Goal: Task Accomplishment & Management: Manage account settings

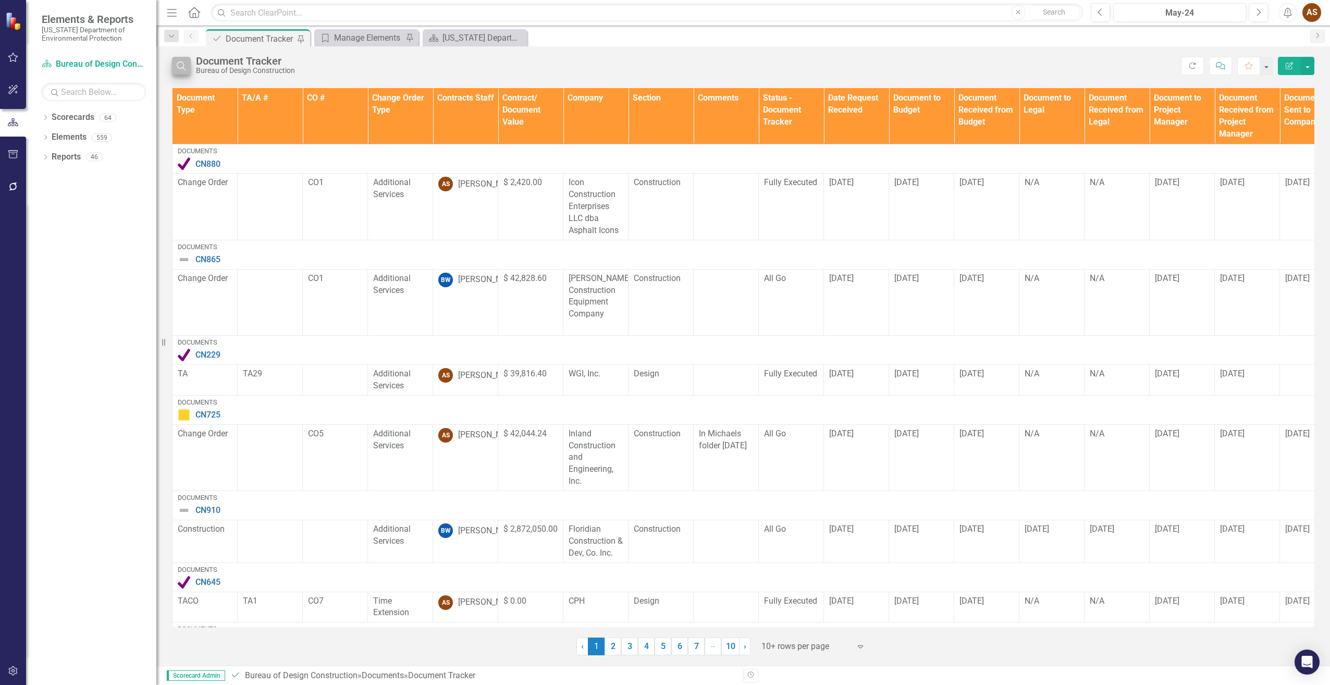
click at [183, 63] on icon "Search" at bounding box center [181, 65] width 11 height 9
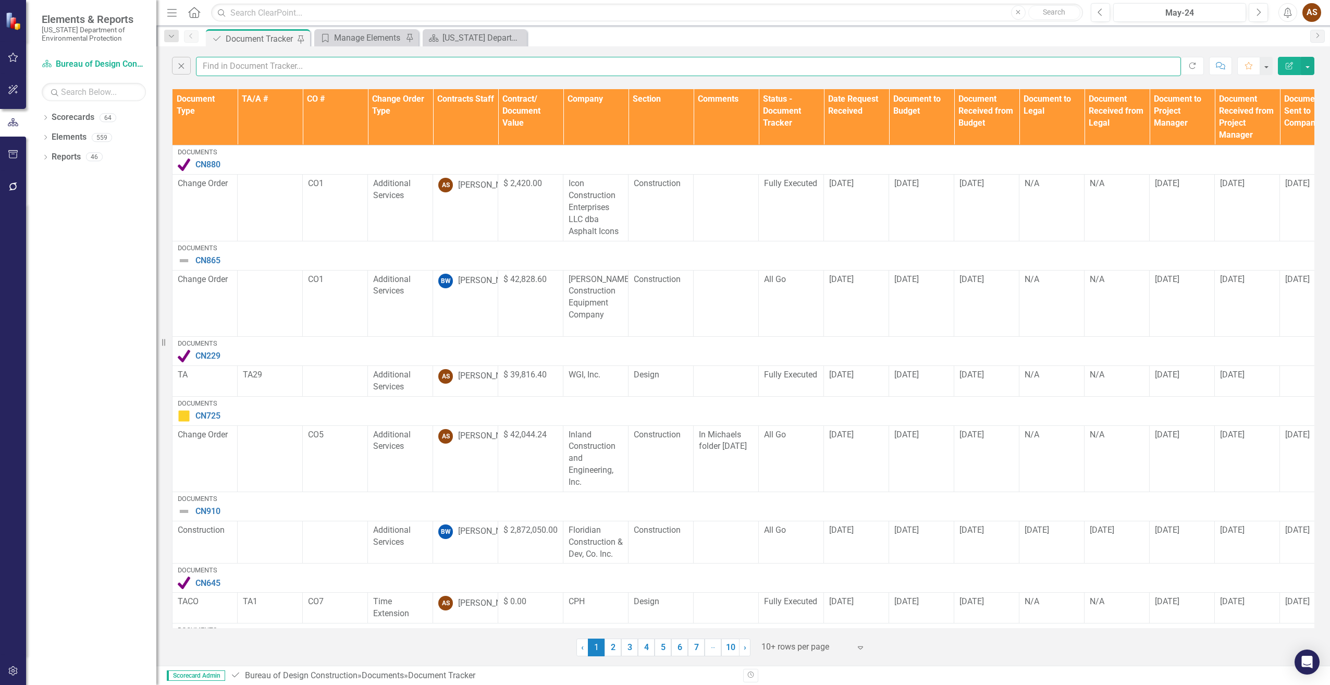
click at [219, 63] on input "text" at bounding box center [688, 66] width 985 height 19
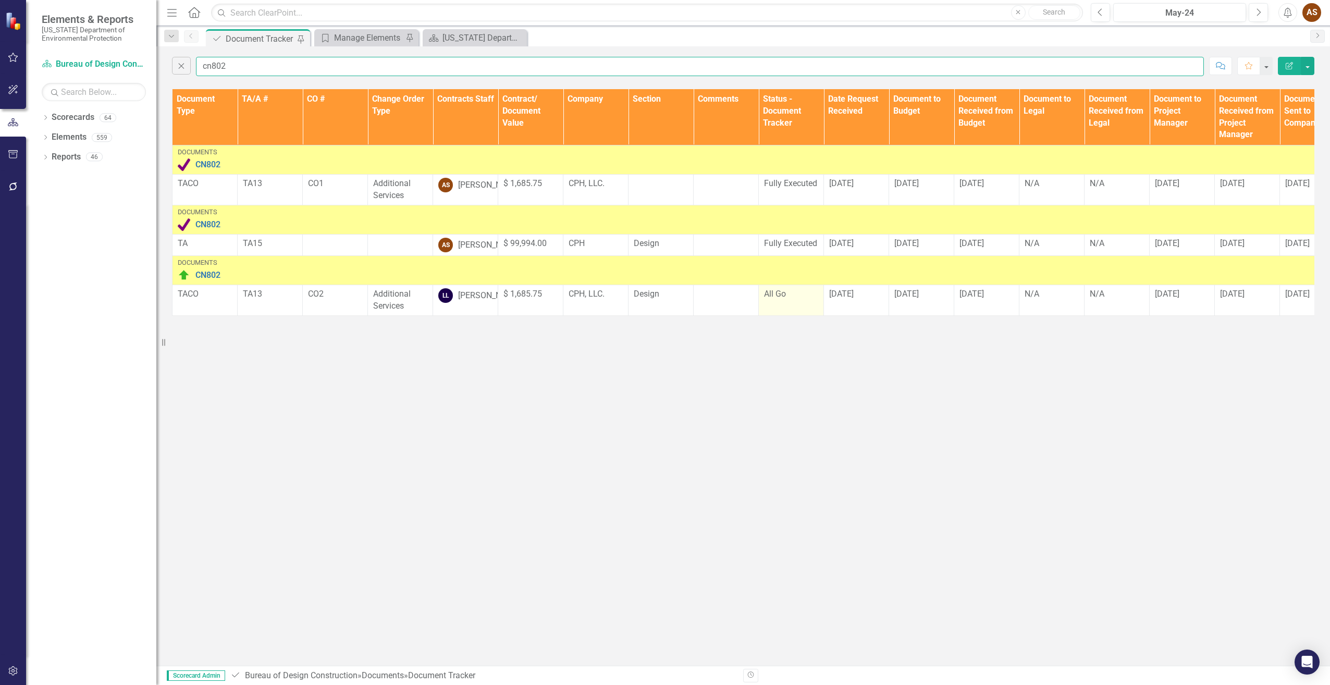
type input "cn802"
click at [789, 312] on td "All Go" at bounding box center [791, 300] width 65 height 31
click at [788, 312] on td "All Go" at bounding box center [791, 300] width 65 height 31
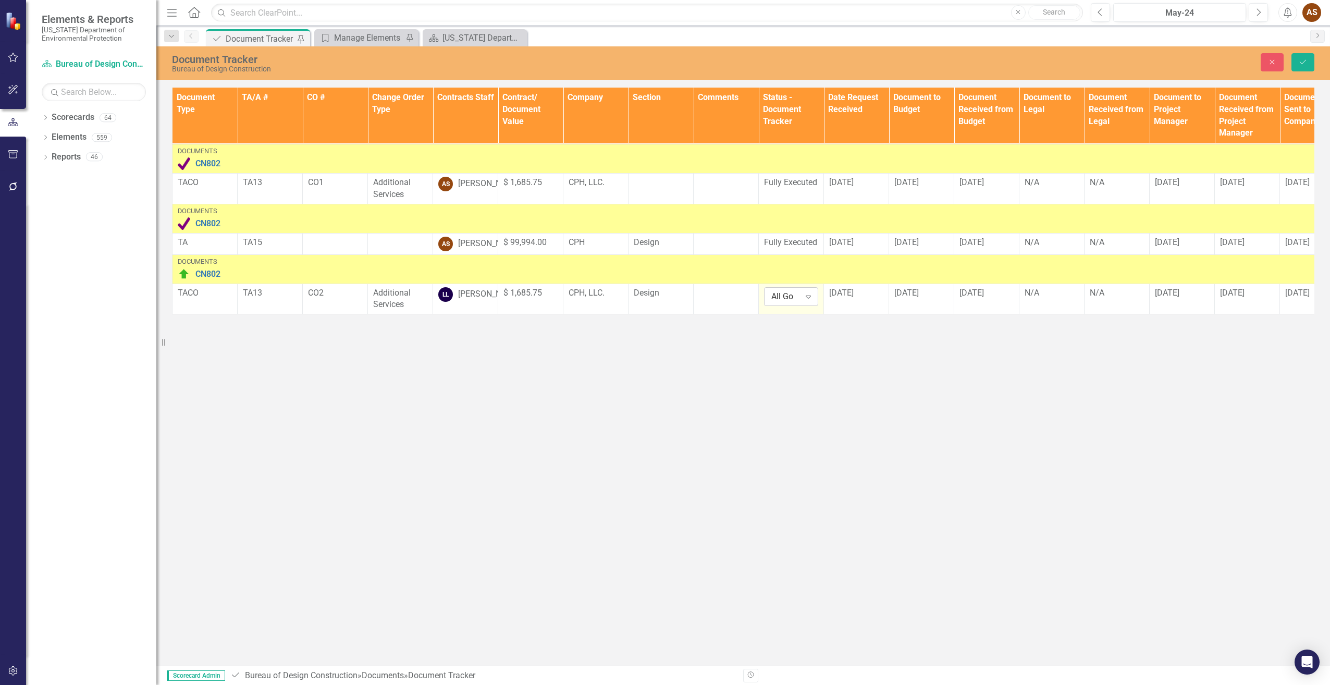
click at [802, 304] on div "Expand" at bounding box center [808, 296] width 19 height 17
click at [803, 352] on div "Fully Executed" at bounding box center [808, 358] width 67 height 12
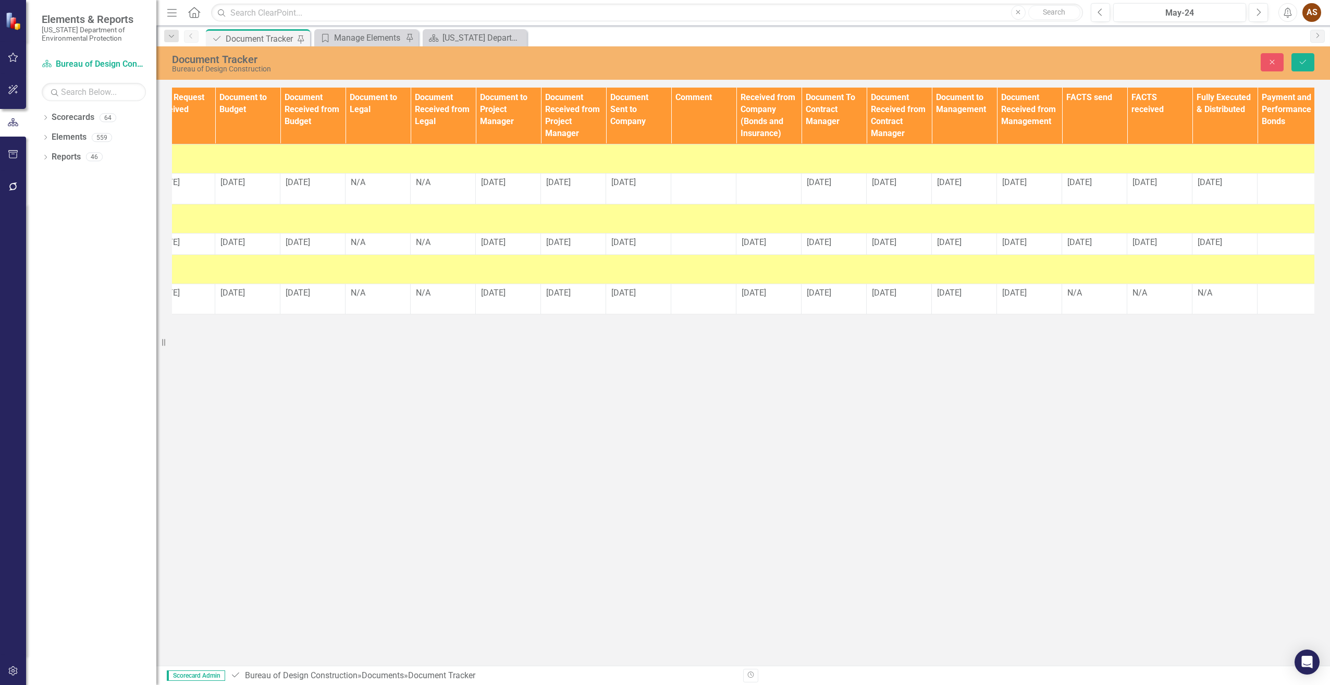
scroll to position [0, 682]
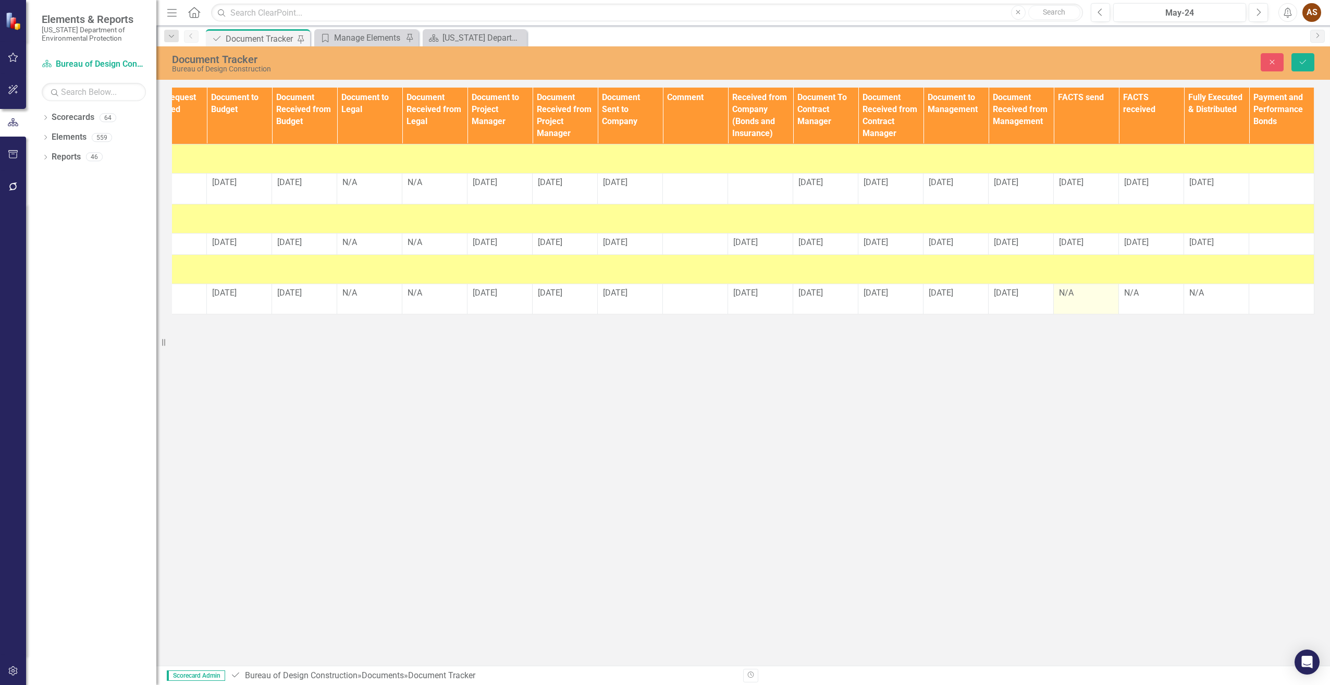
click at [1077, 299] on div "N/A" at bounding box center [1086, 293] width 54 height 12
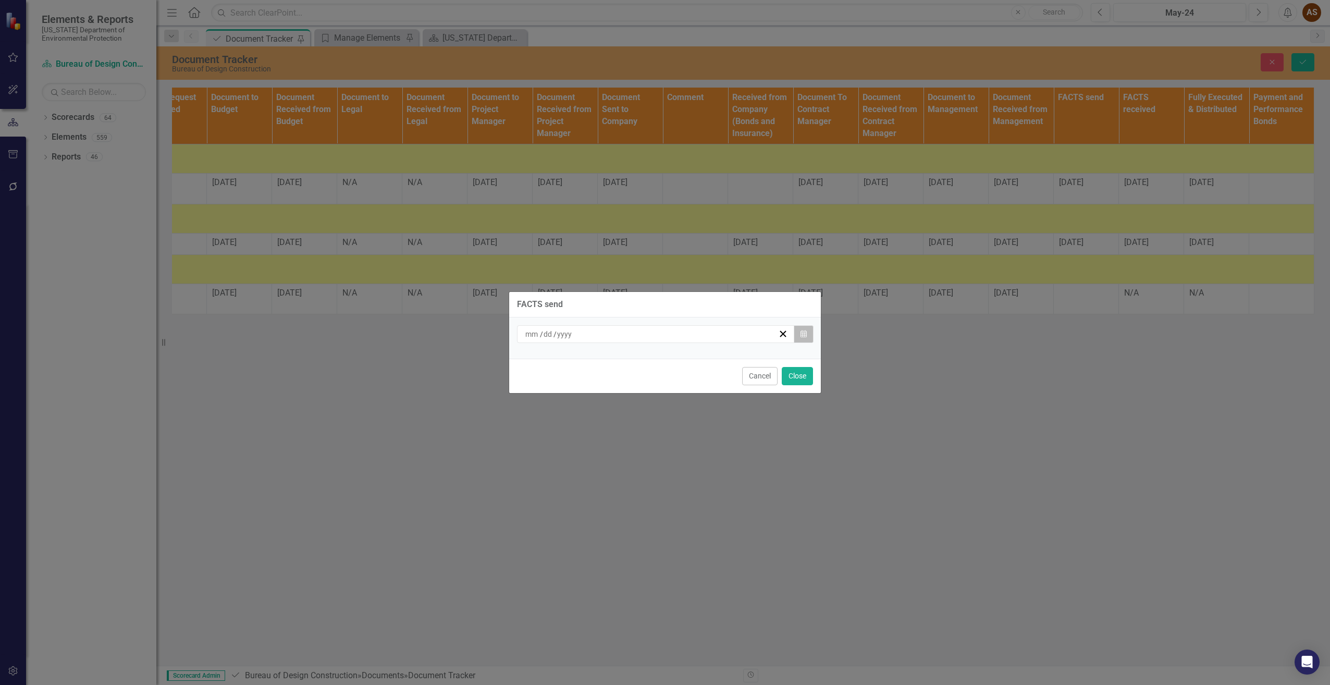
click at [808, 334] on button "Calendar" at bounding box center [804, 334] width 20 height 18
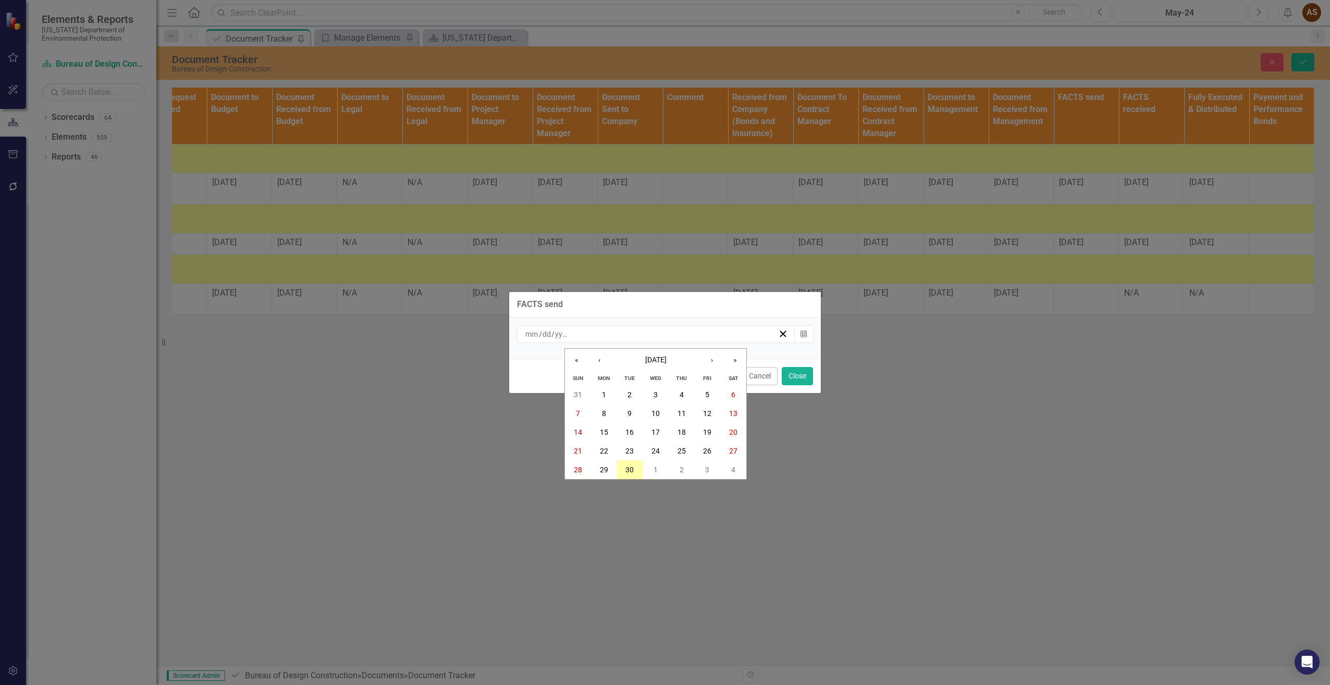
click at [632, 471] on abbr "30" at bounding box center [629, 469] width 8 height 8
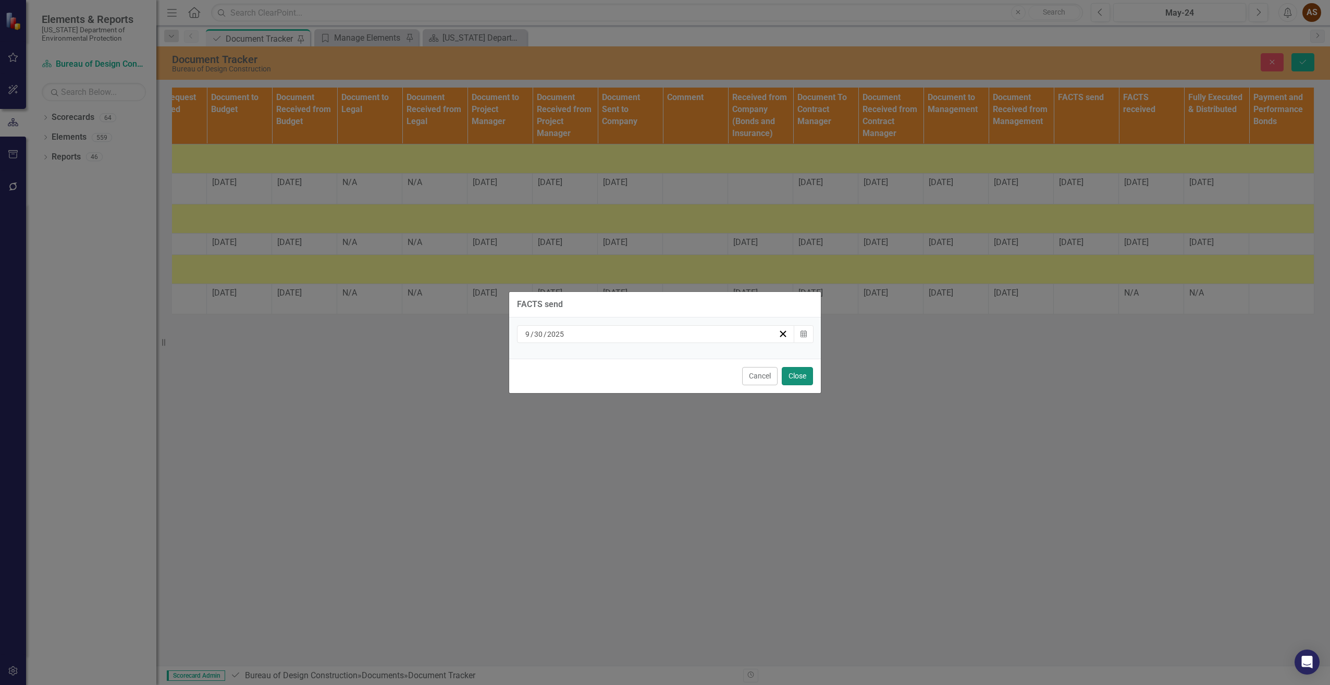
click at [791, 382] on button "Close" at bounding box center [797, 376] width 31 height 18
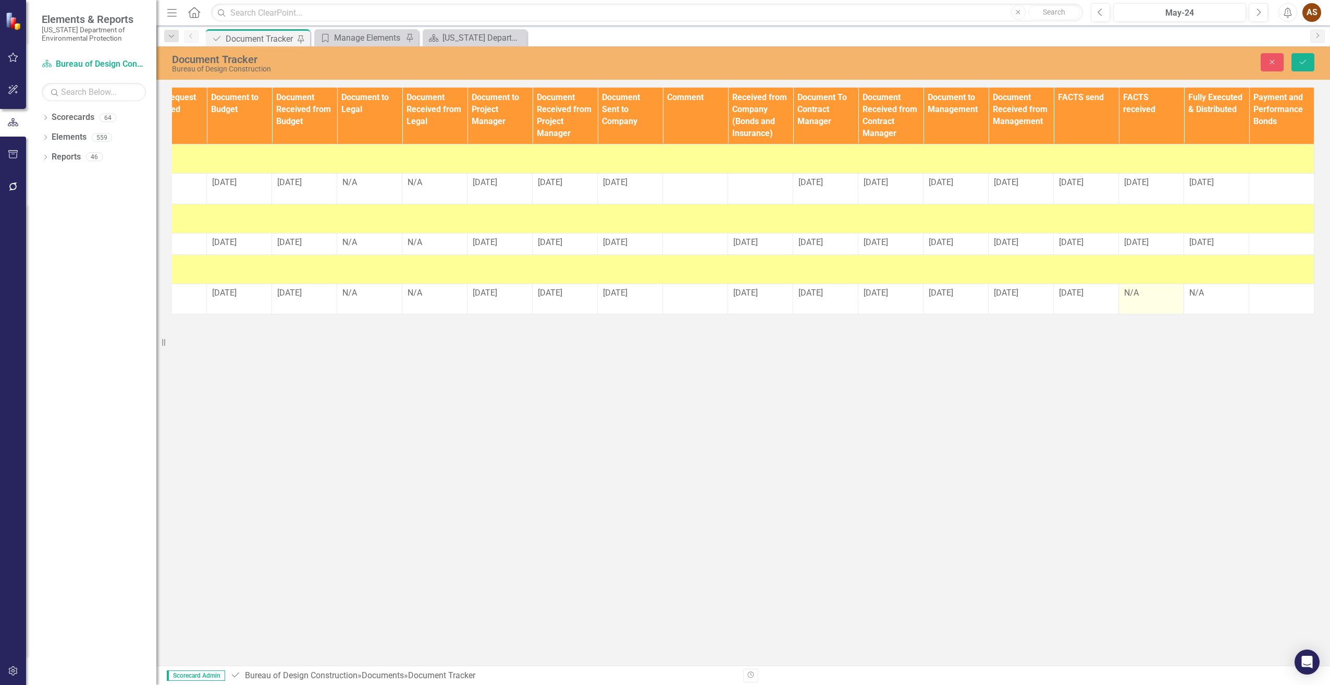
click at [1141, 299] on div "N/A" at bounding box center [1151, 293] width 54 height 12
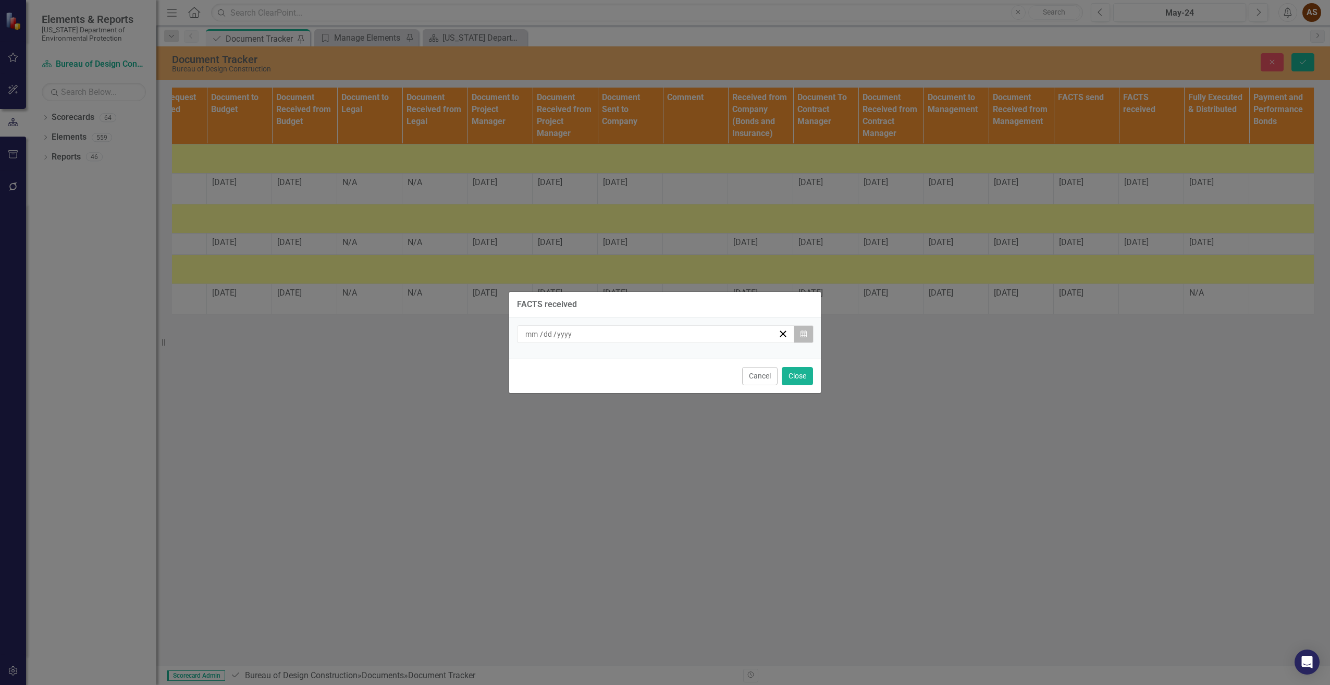
click at [801, 337] on icon "button" at bounding box center [804, 333] width 6 height 7
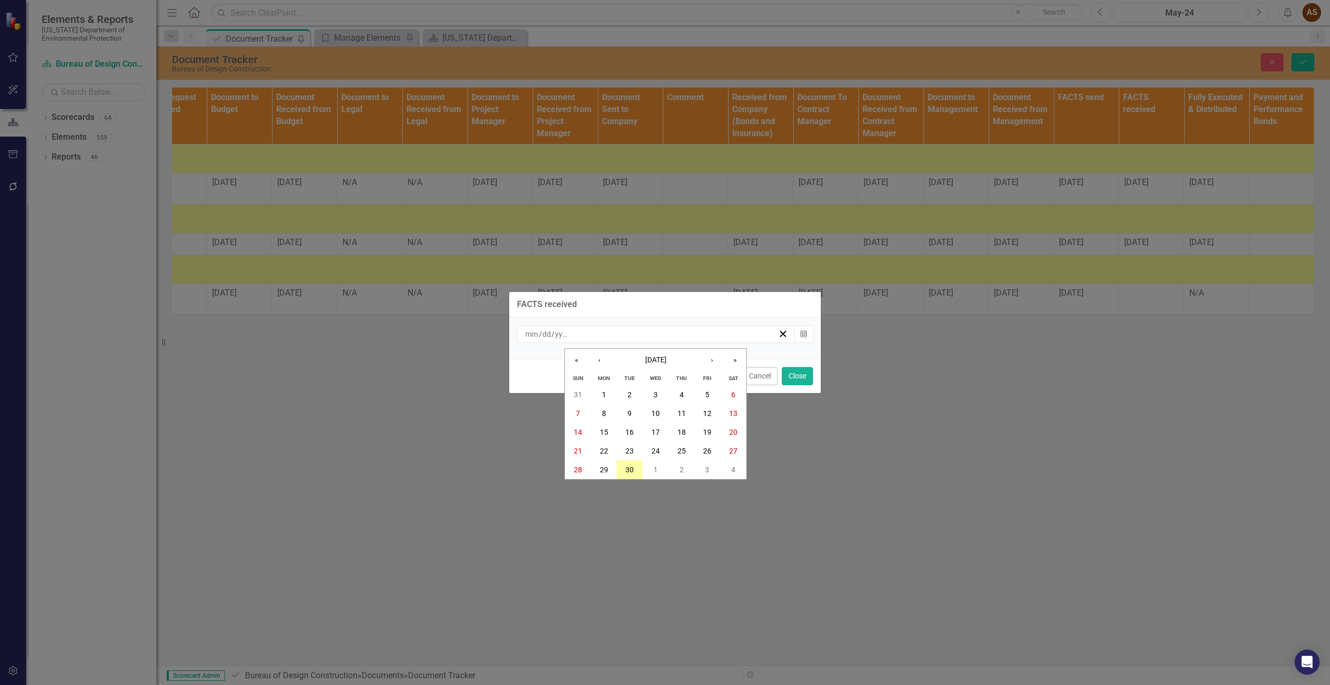
click at [633, 467] on abbr "30" at bounding box center [629, 469] width 8 height 8
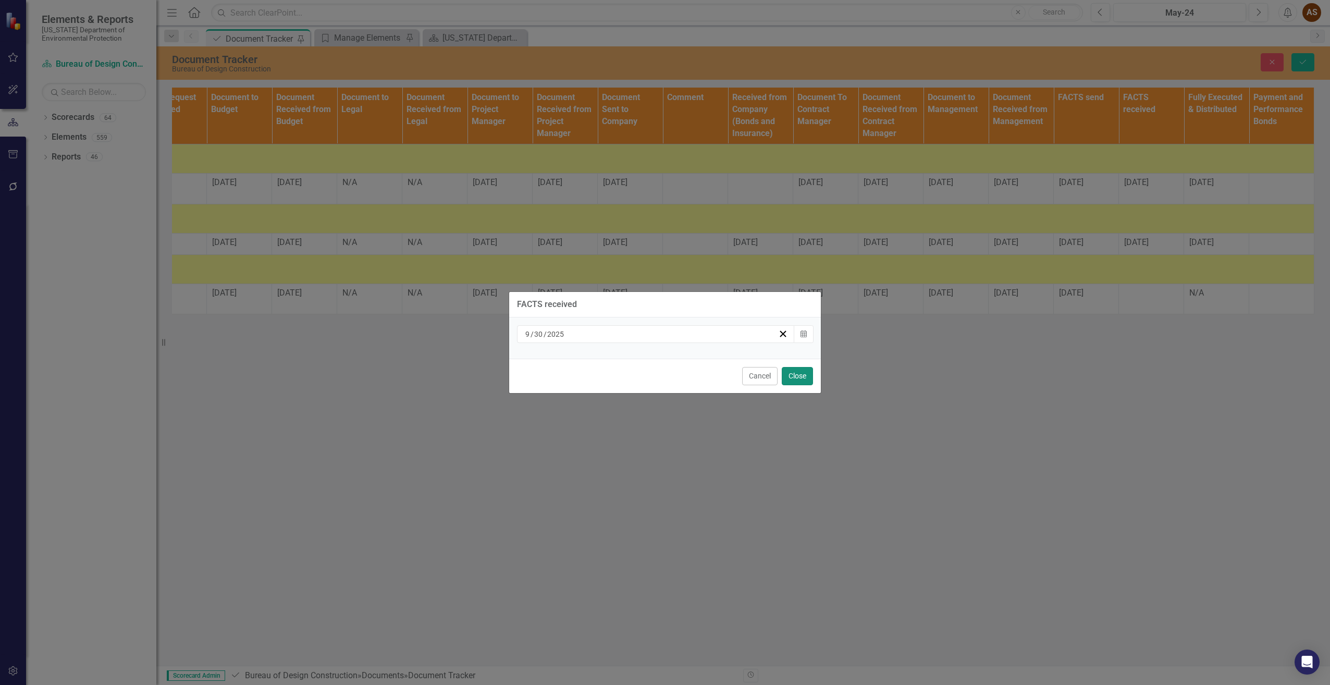
click at [803, 376] on button "Close" at bounding box center [797, 376] width 31 height 18
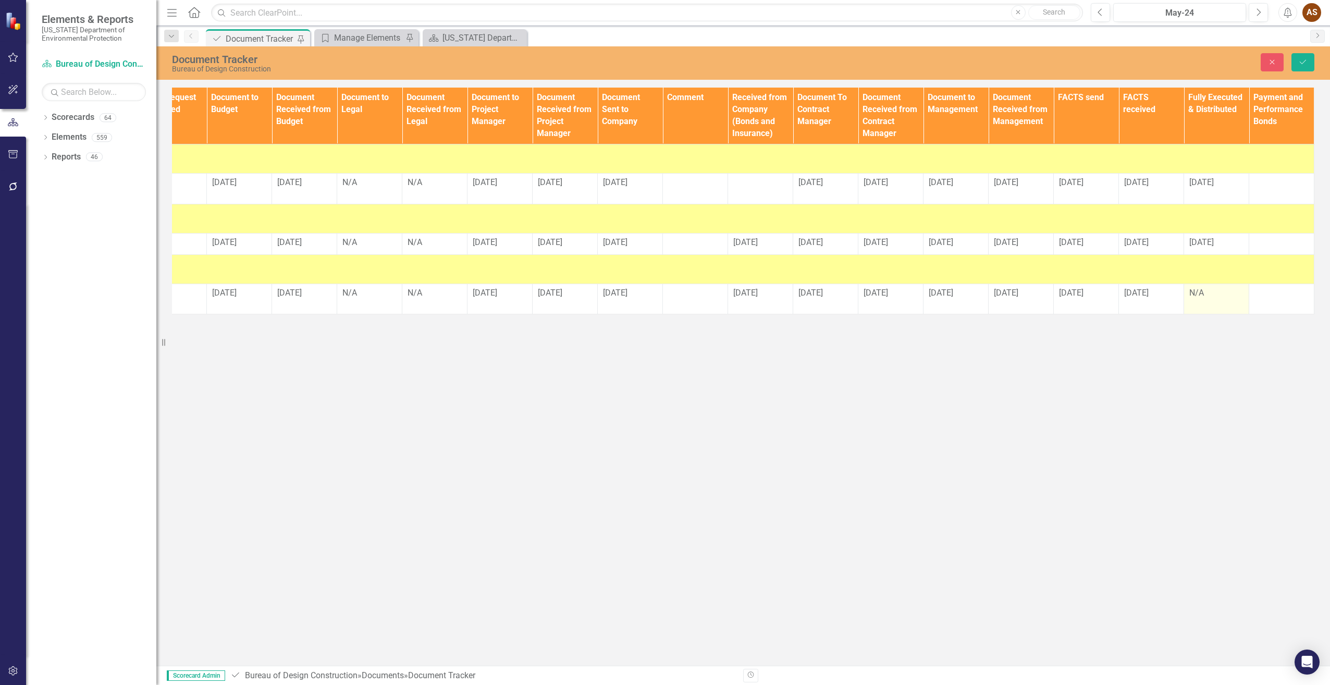
click at [1209, 311] on td "N/A" at bounding box center [1216, 299] width 65 height 31
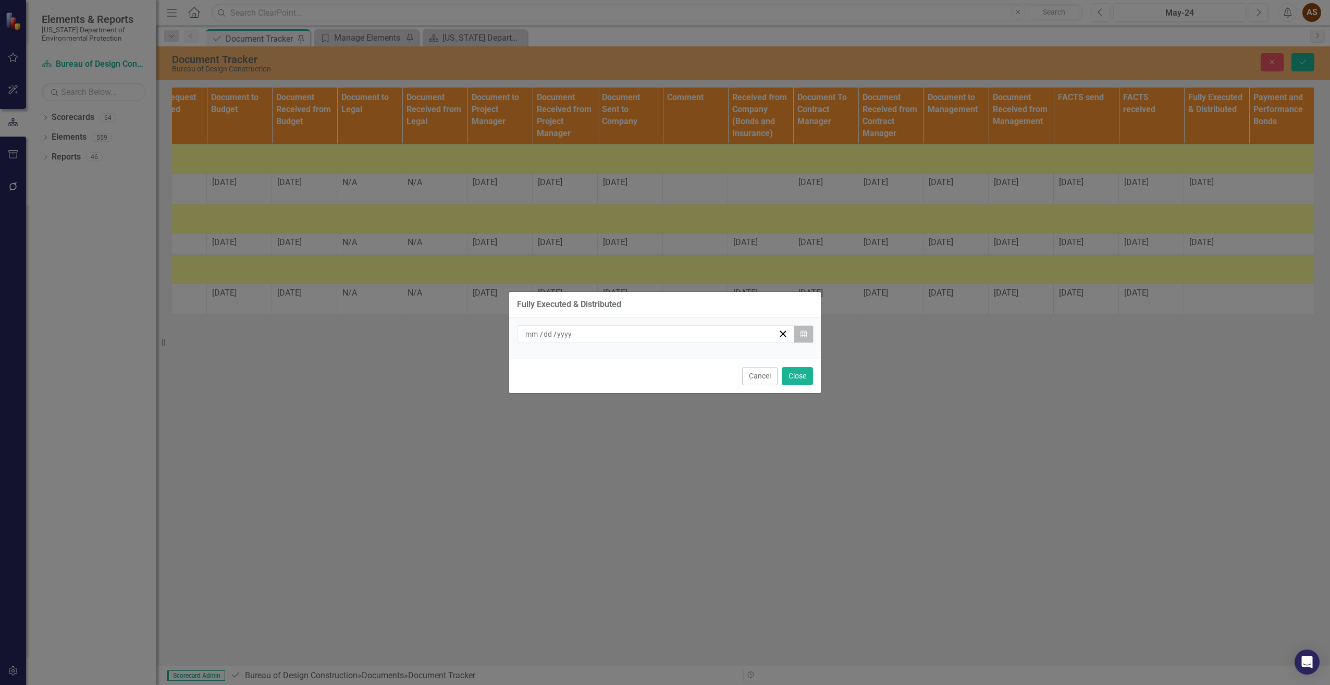
click at [806, 337] on icon "Calendar" at bounding box center [804, 333] width 6 height 7
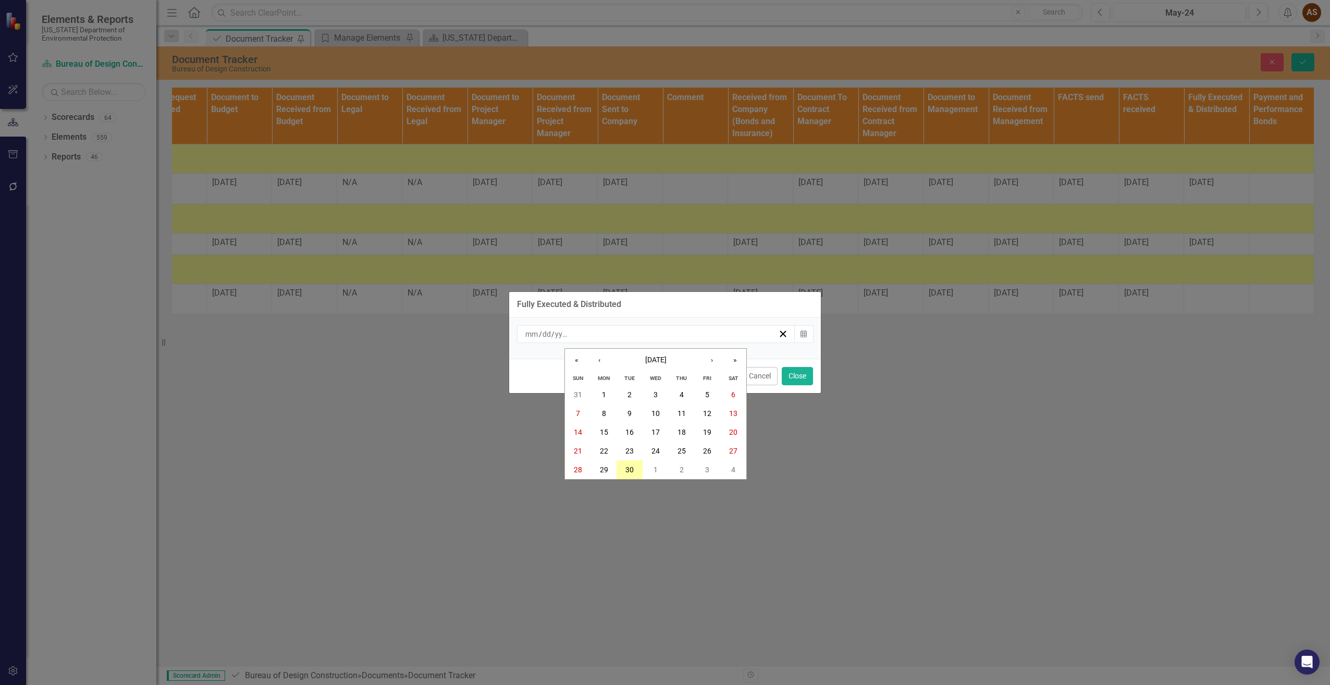
click at [628, 473] on abbr "30" at bounding box center [629, 469] width 8 height 8
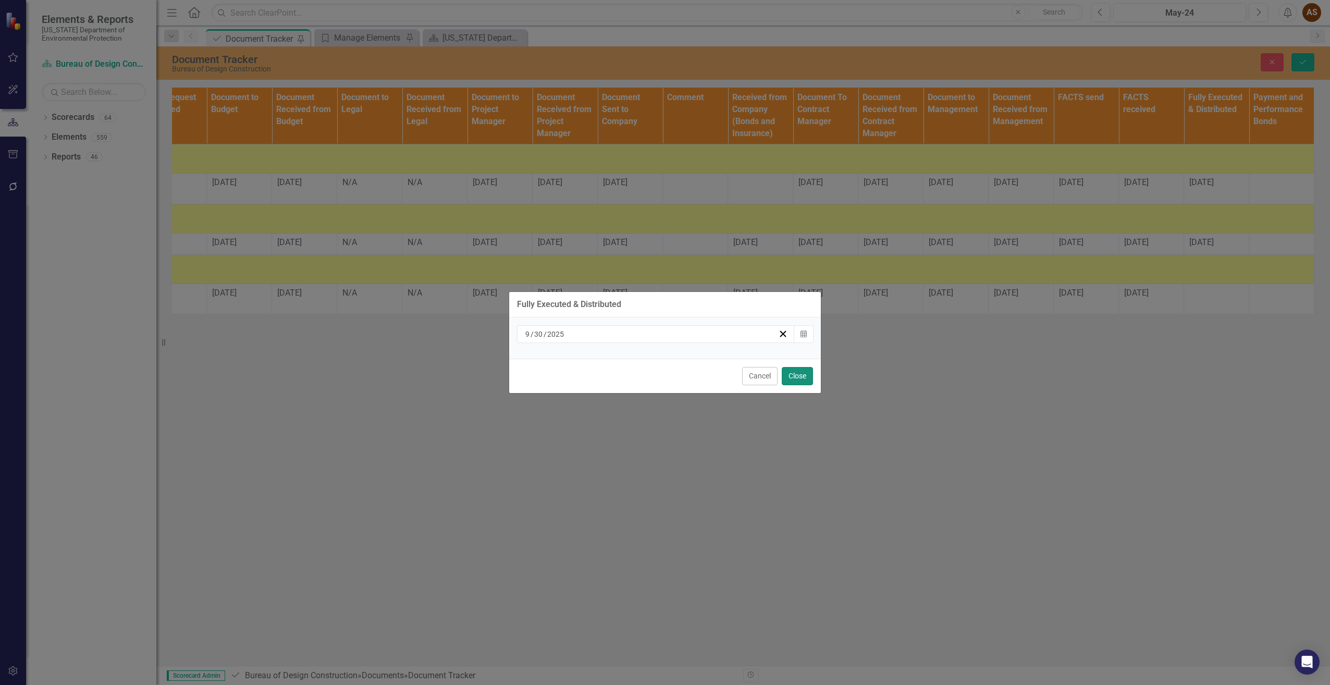
click at [805, 377] on button "Close" at bounding box center [797, 376] width 31 height 18
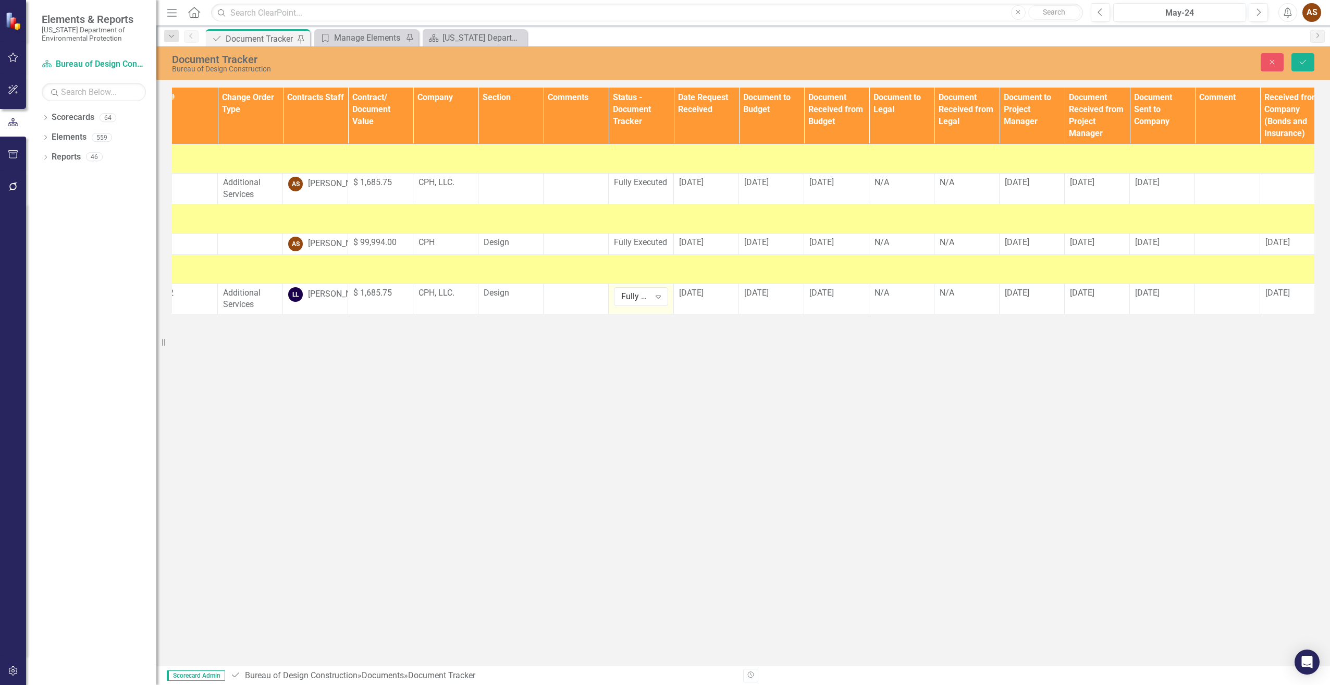
scroll to position [0, 0]
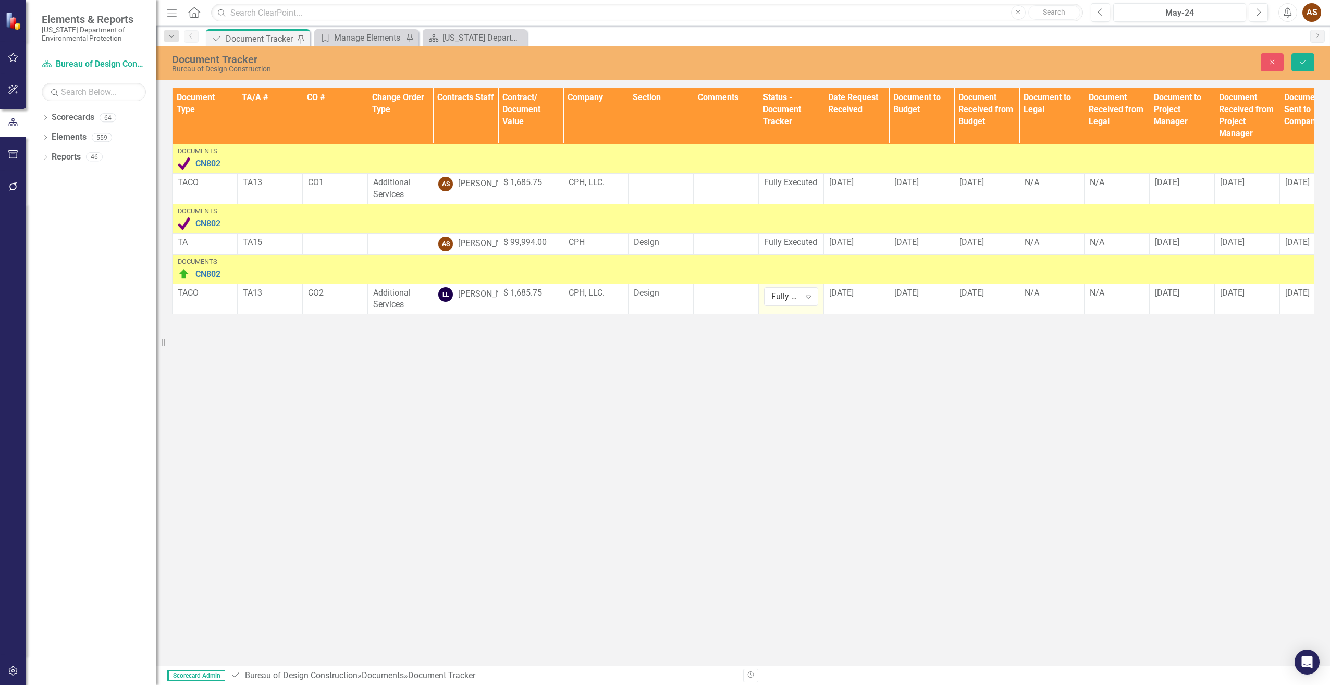
click at [183, 280] on img at bounding box center [184, 274] width 13 height 13
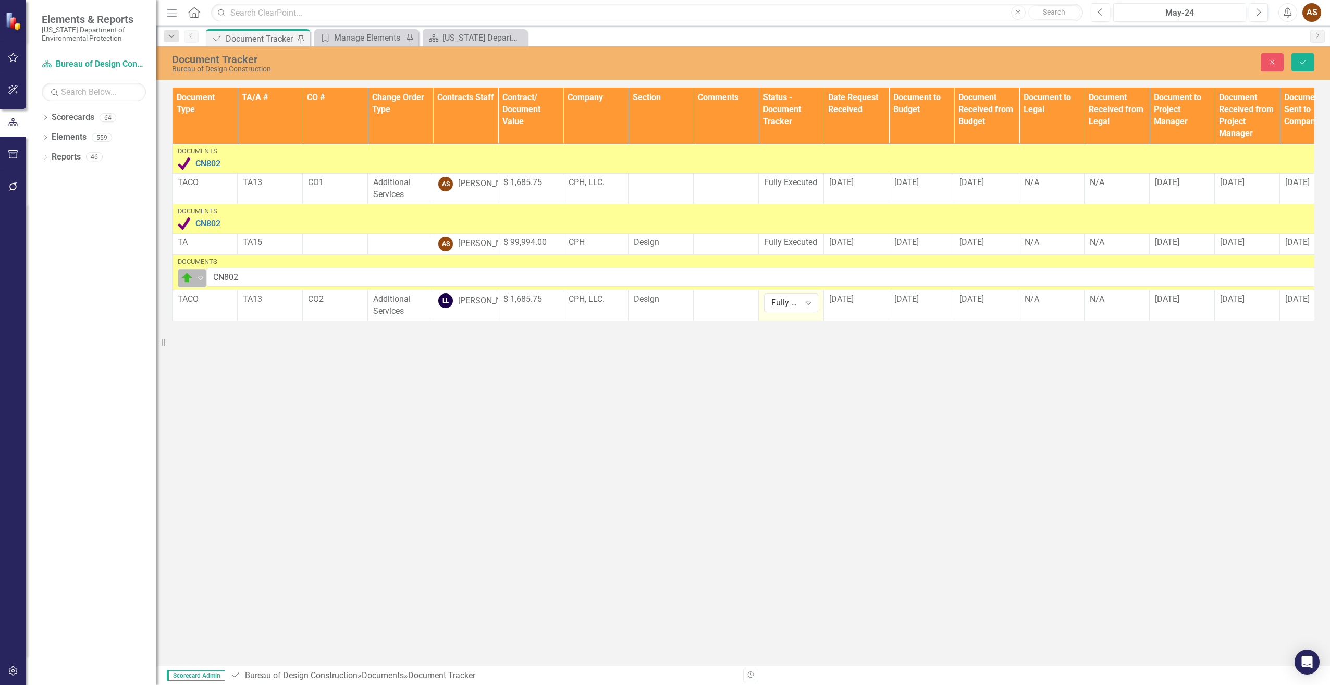
click at [200, 282] on icon "Expand" at bounding box center [200, 278] width 10 height 8
click at [199, 319] on img at bounding box center [194, 322] width 13 height 13
click at [1306, 61] on icon "Save" at bounding box center [1302, 61] width 9 height 7
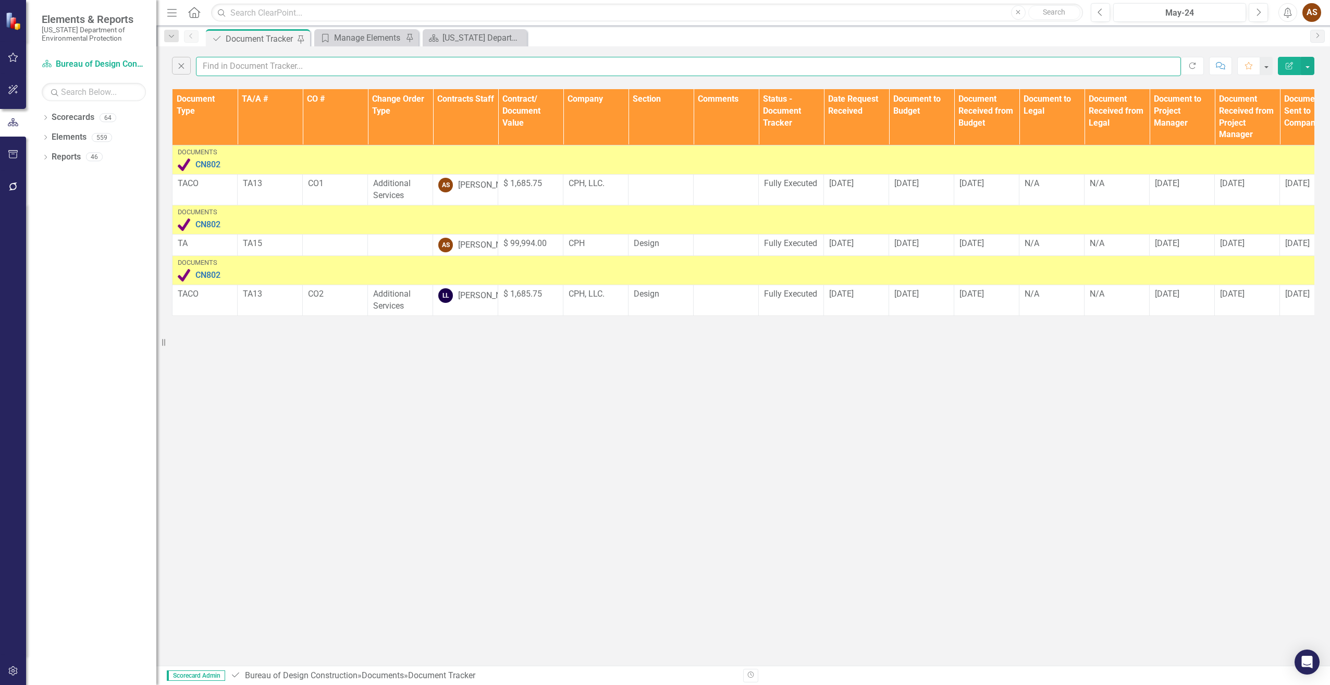
click at [261, 63] on input "text" at bounding box center [688, 66] width 985 height 19
type input "cn825"
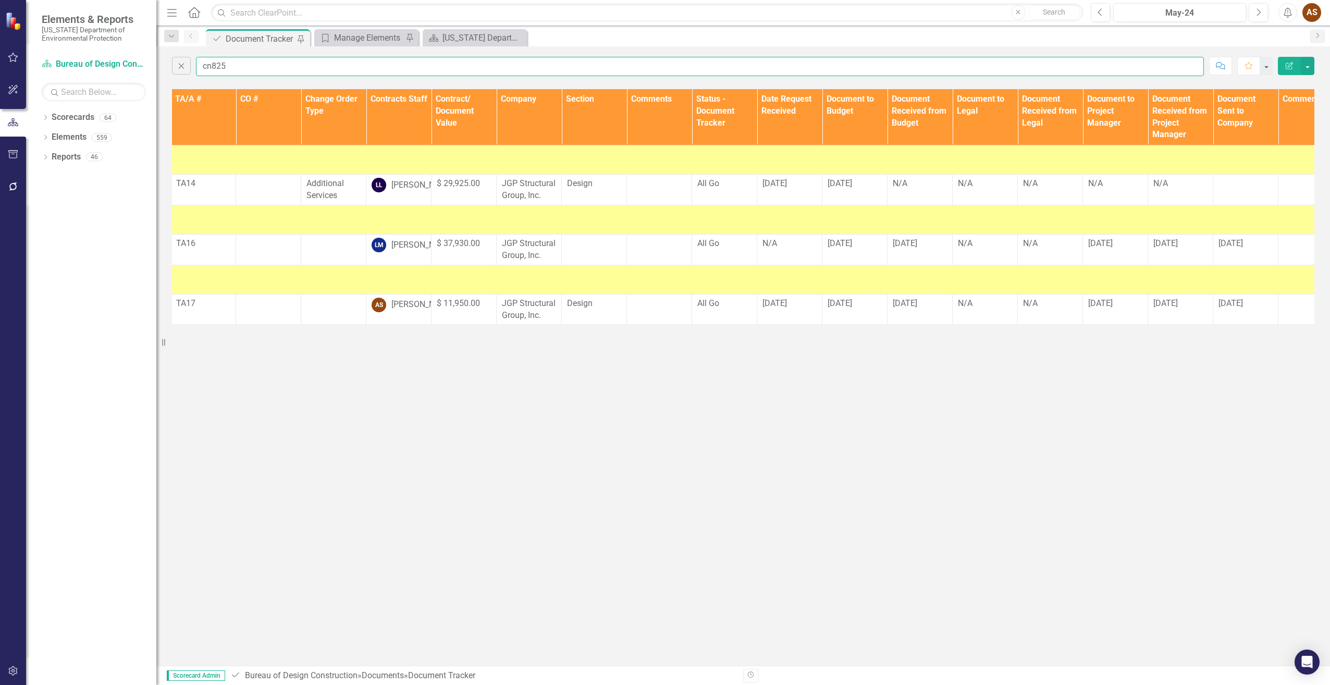
scroll to position [0, 67]
click at [726, 310] on div "All Go" at bounding box center [724, 304] width 54 height 13
click at [725, 322] on td "All Go" at bounding box center [724, 309] width 65 height 31
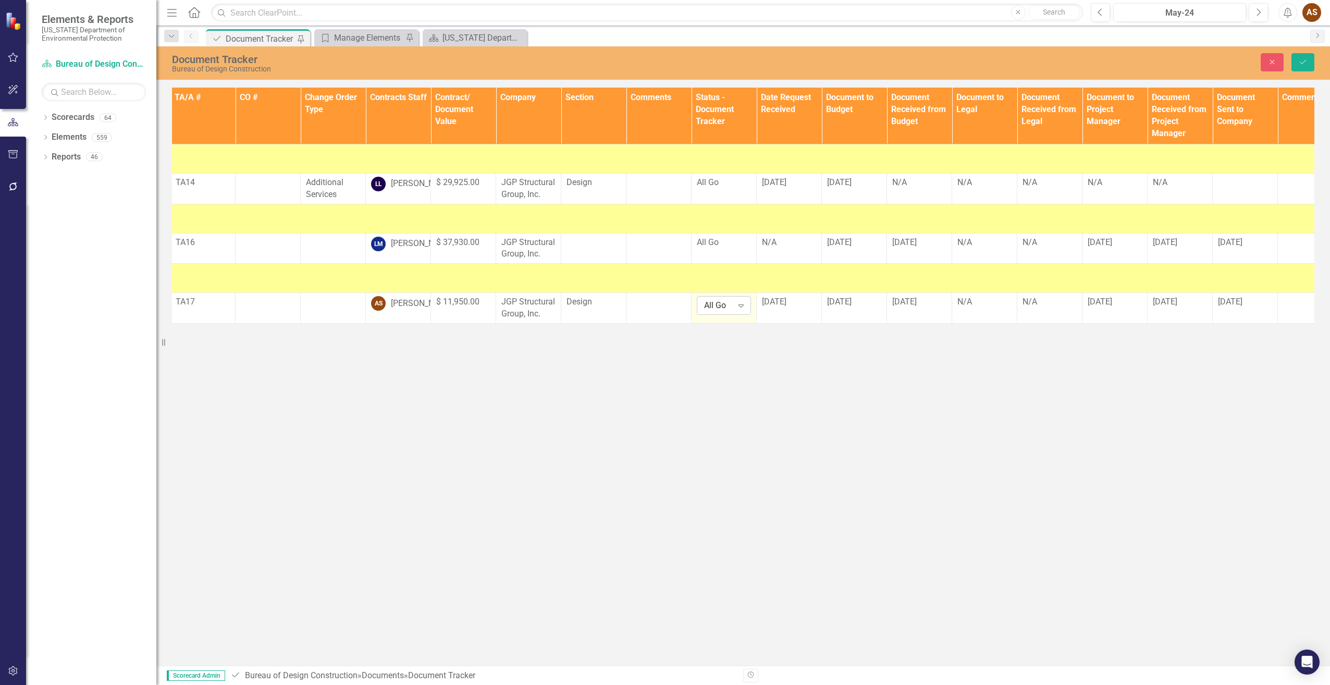
click at [741, 310] on icon "Expand" at bounding box center [741, 305] width 10 height 8
click at [735, 371] on div "Fully Executed" at bounding box center [740, 370] width 67 height 12
click at [1302, 58] on icon "Save" at bounding box center [1302, 61] width 9 height 7
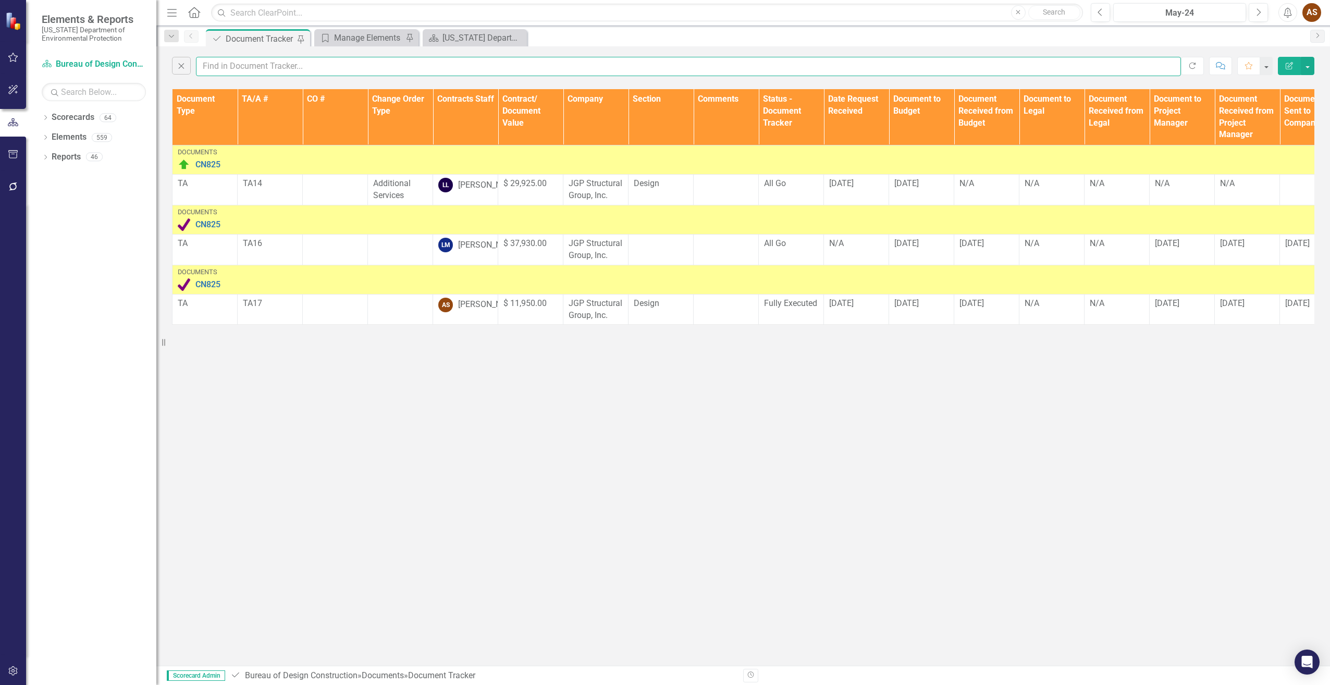
click at [224, 67] on input "text" at bounding box center [688, 66] width 985 height 19
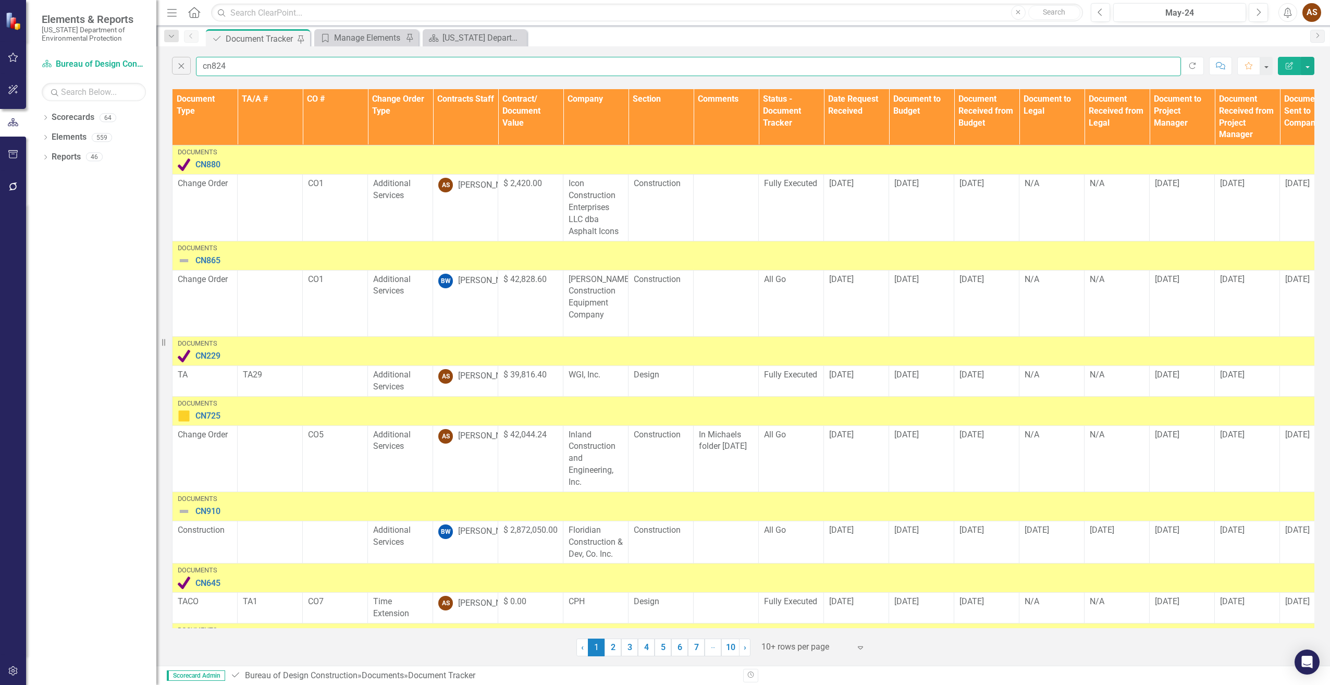
type input "cn824"
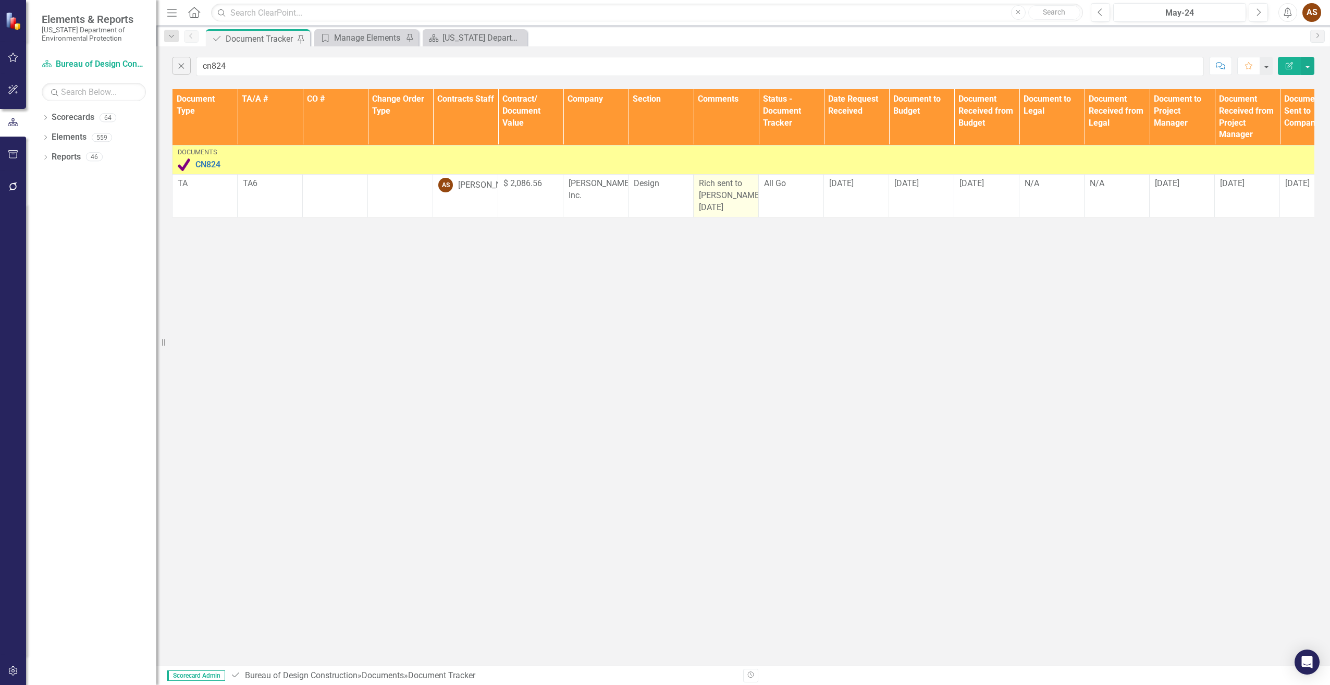
click at [741, 196] on p "Rich sent to [PERSON_NAME] [DATE]" at bounding box center [726, 196] width 54 height 36
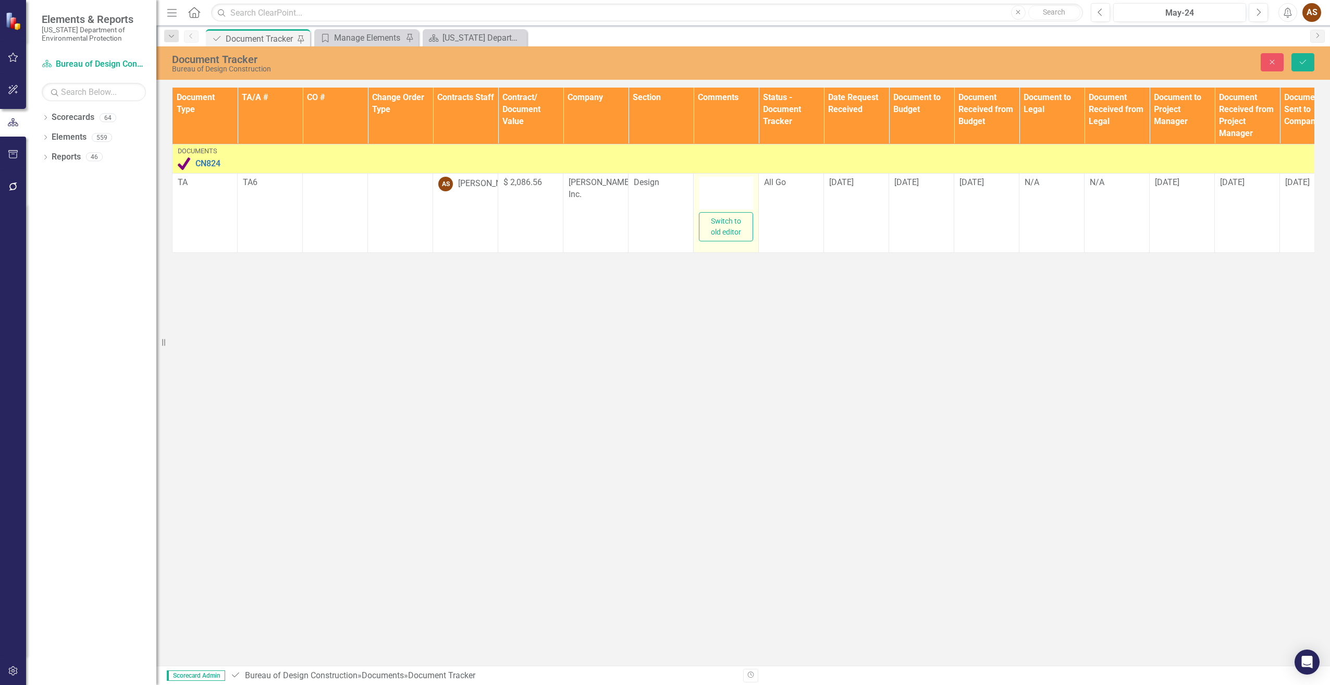
type textarea "<p>Rich sent to [PERSON_NAME] [DATE]</p>"
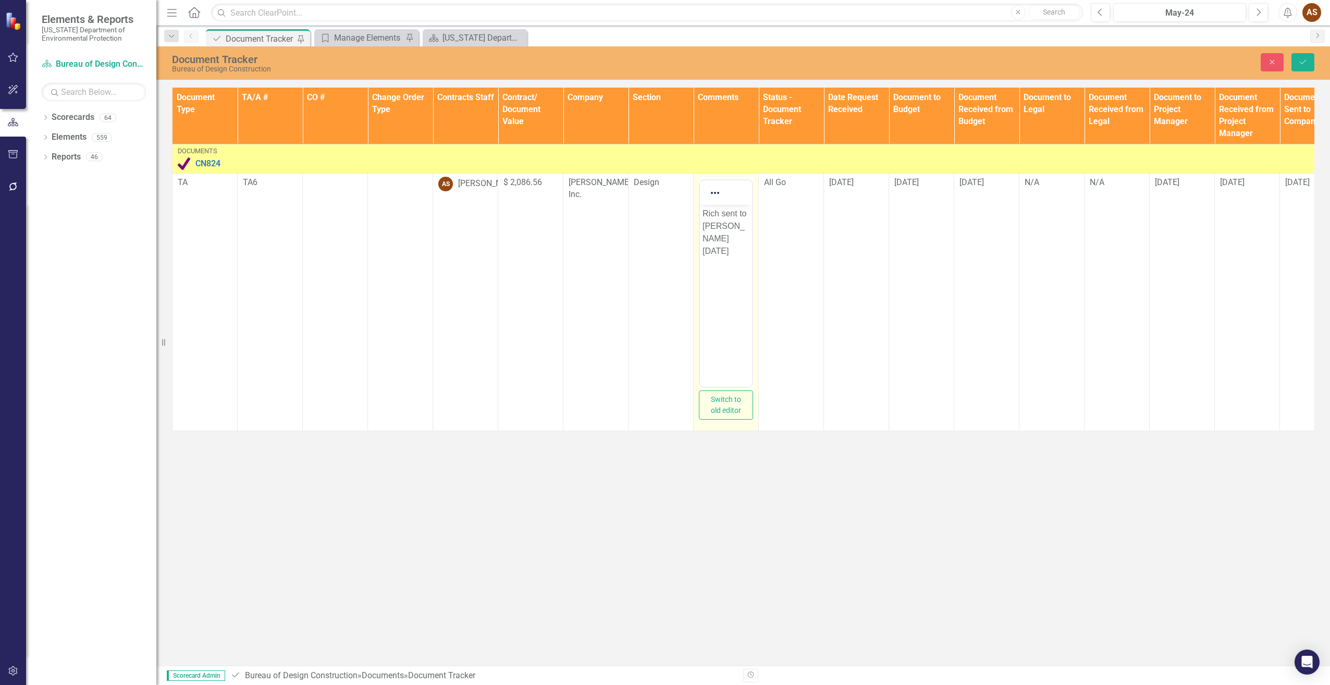
scroll to position [0, 0]
drag, startPoint x: 1441, startPoint y: 401, endPoint x: 729, endPoint y: 240, distance: 730.0
click at [729, 240] on p "Rich sent to [PERSON_NAME] [DATE]" at bounding box center [726, 232] width 47 height 50
drag, startPoint x: 732, startPoint y: 238, endPoint x: 698, endPoint y: 212, distance: 43.2
click at [700, 212] on html "Rich sent to [PERSON_NAME] [DATE]" at bounding box center [726, 282] width 52 height 156
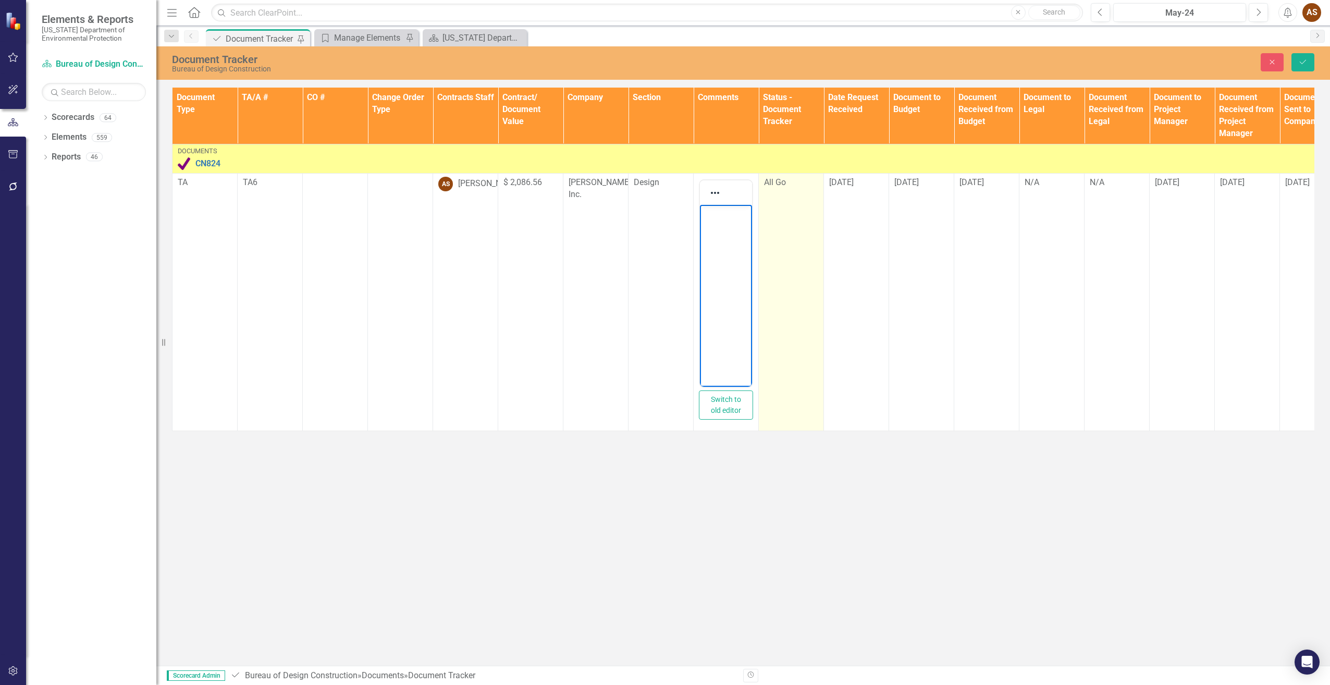
click at [781, 196] on td "All Go" at bounding box center [791, 301] width 65 height 257
drag, startPoint x: 781, startPoint y: 196, endPoint x: 786, endPoint y: 193, distance: 5.8
click at [786, 193] on div "All Go Expand" at bounding box center [791, 186] width 54 height 19
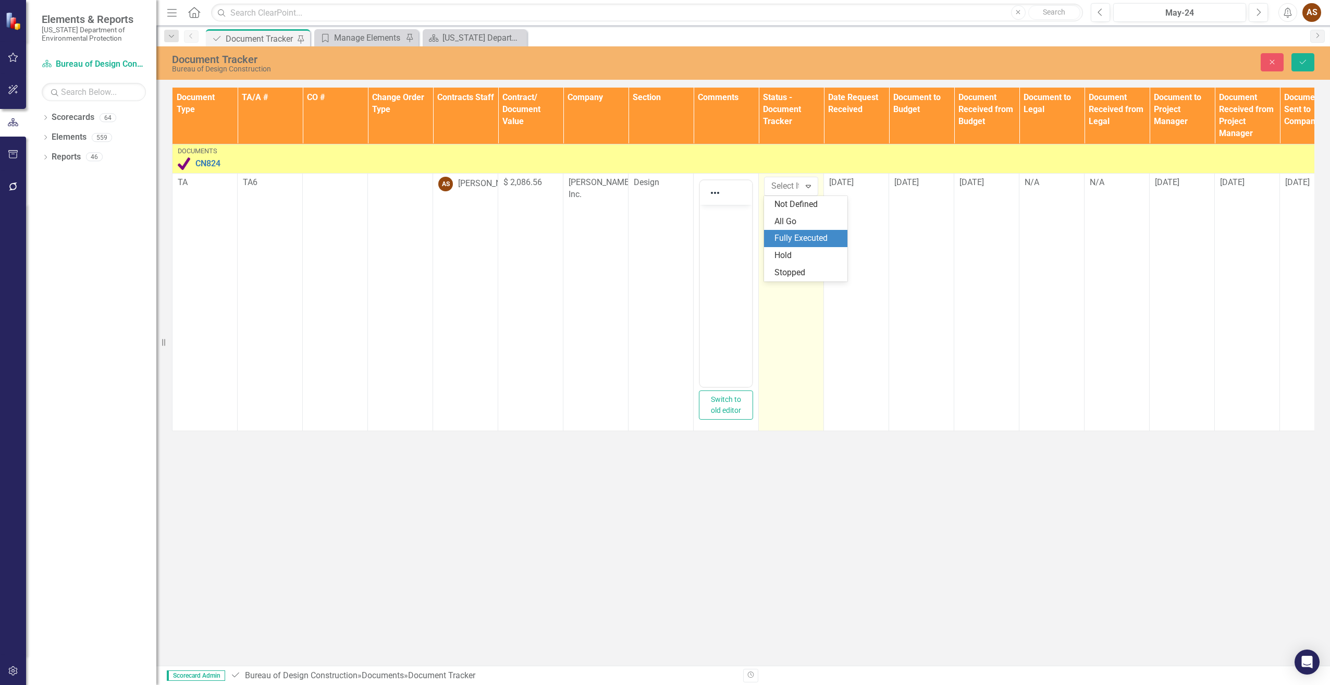
click at [810, 237] on div "Fully Executed" at bounding box center [808, 238] width 67 height 12
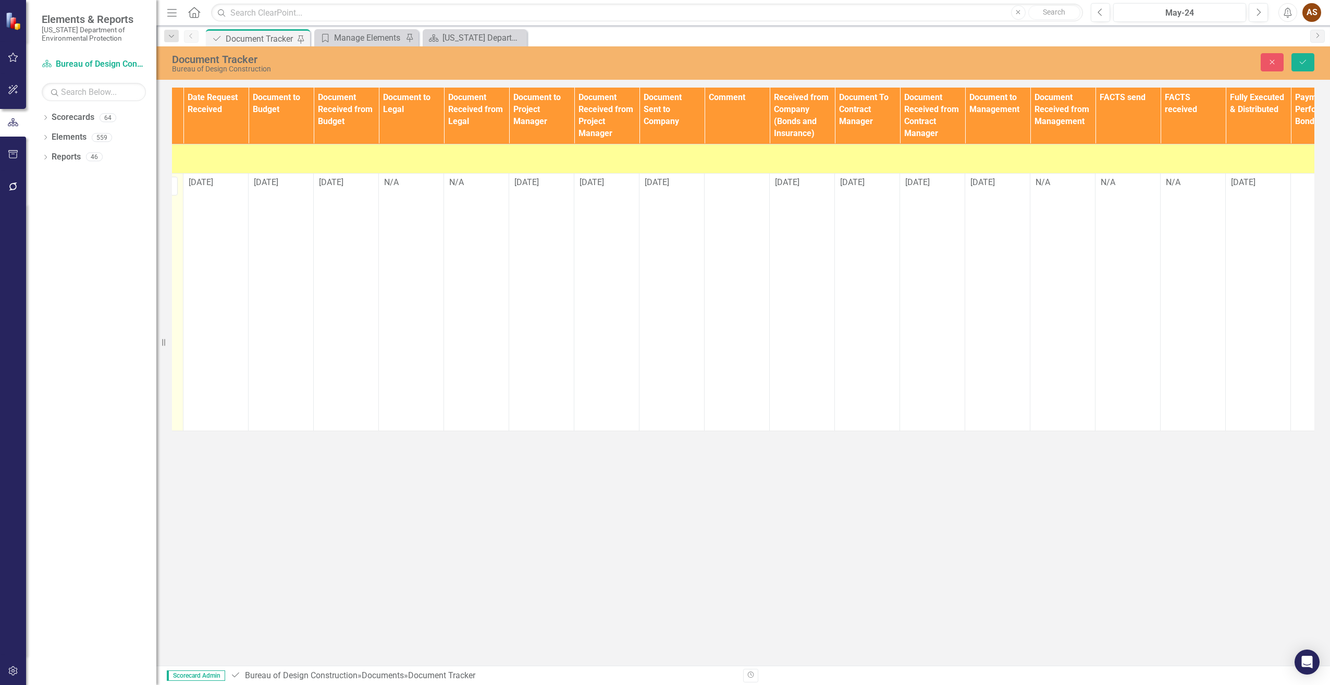
scroll to position [0, 682]
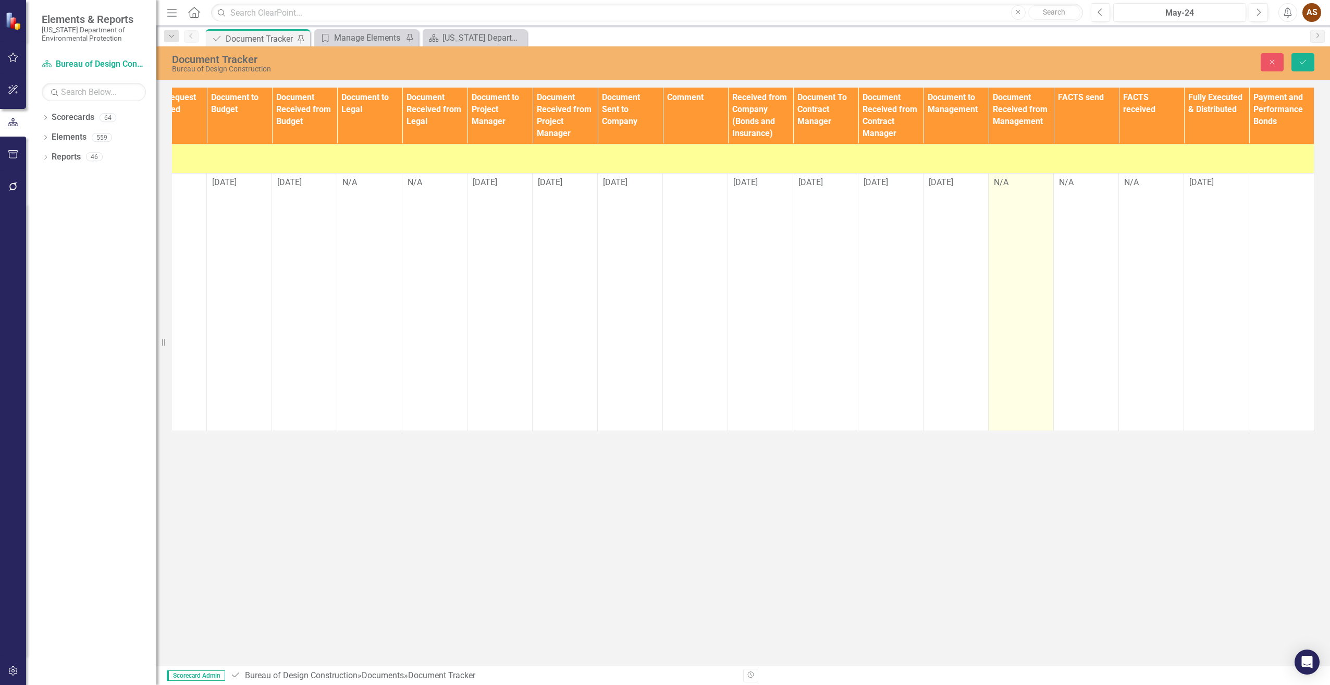
click at [1018, 200] on td "N/A" at bounding box center [1021, 301] width 65 height 257
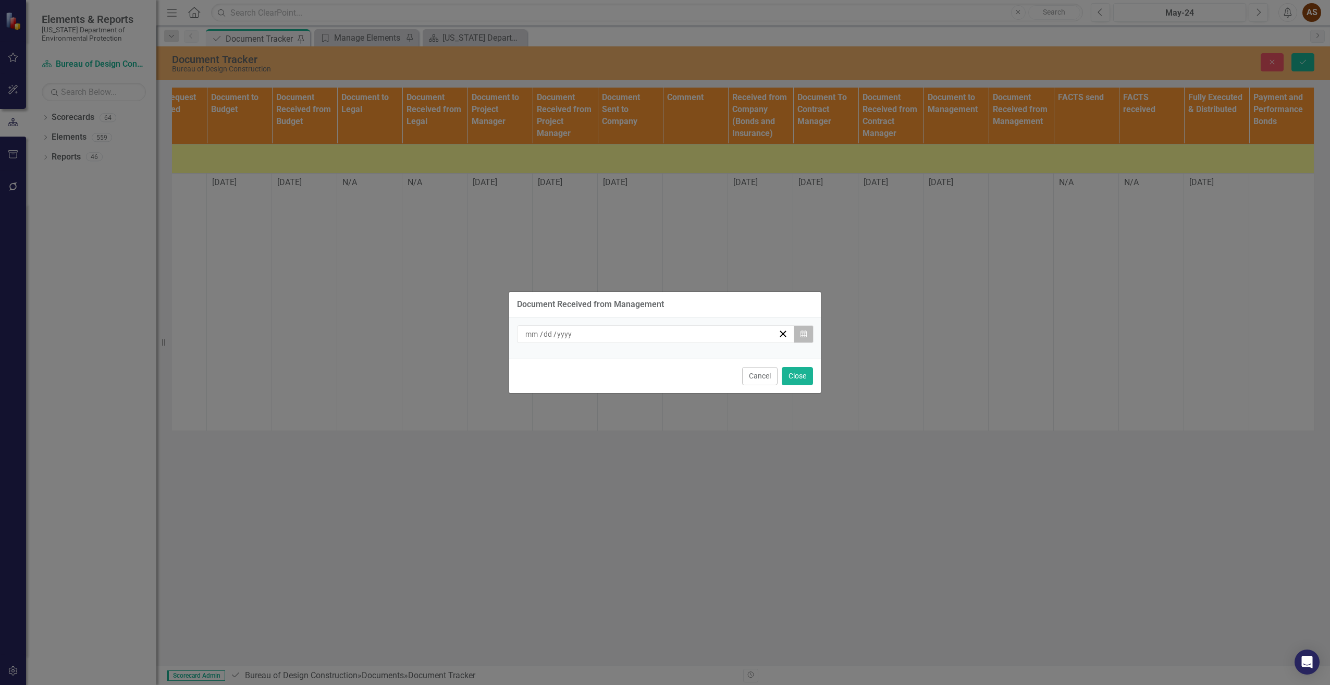
click at [802, 337] on icon "Calendar" at bounding box center [804, 333] width 6 height 7
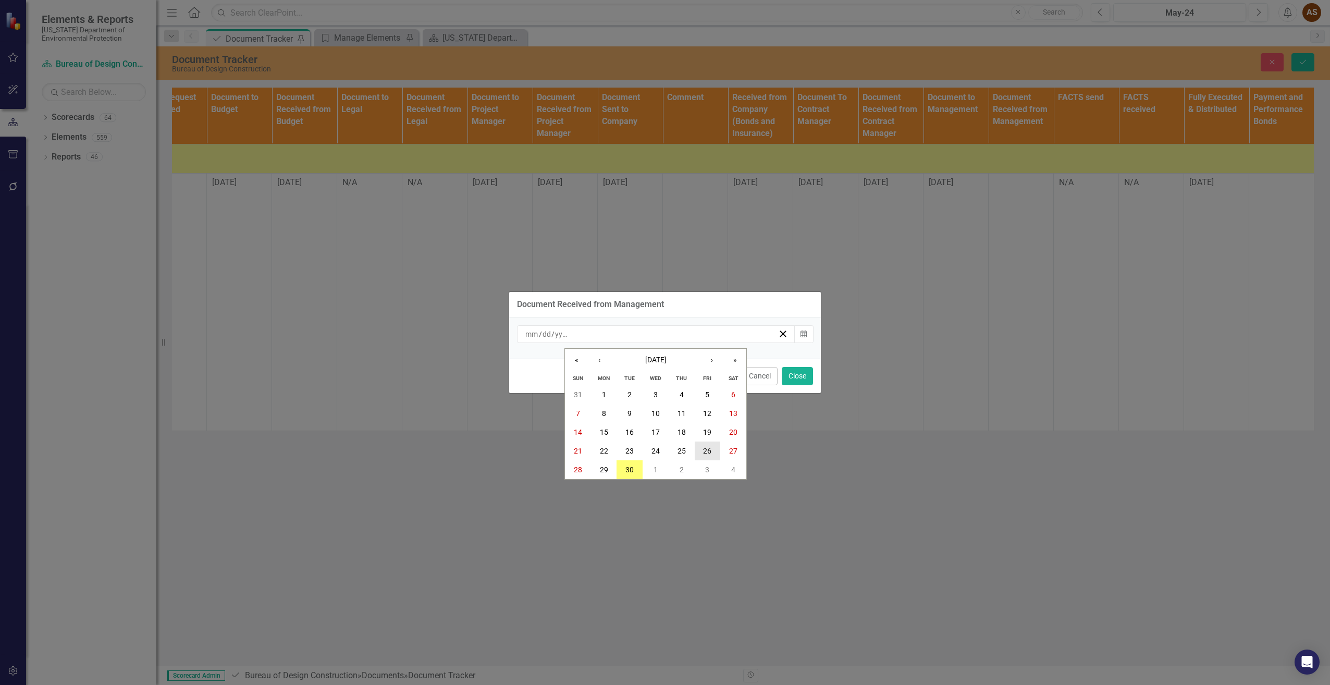
click at [702, 447] on button "26" at bounding box center [708, 450] width 26 height 19
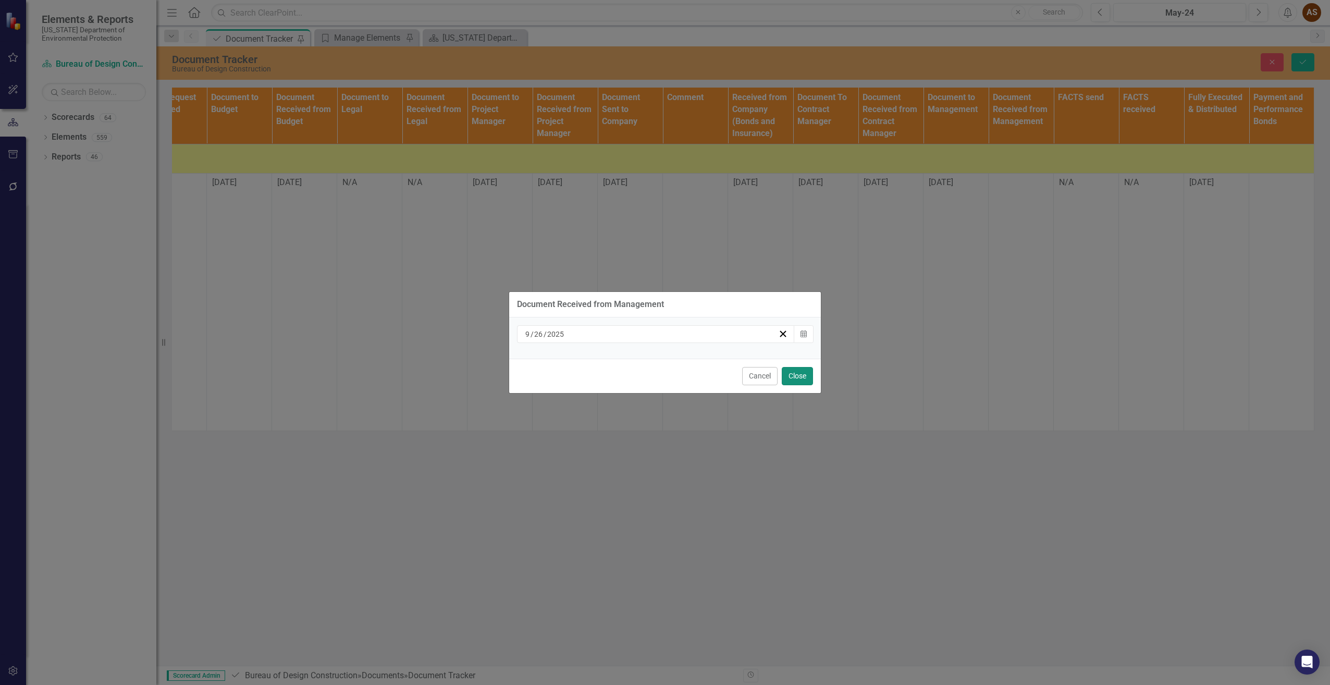
click at [803, 370] on button "Close" at bounding box center [797, 376] width 31 height 18
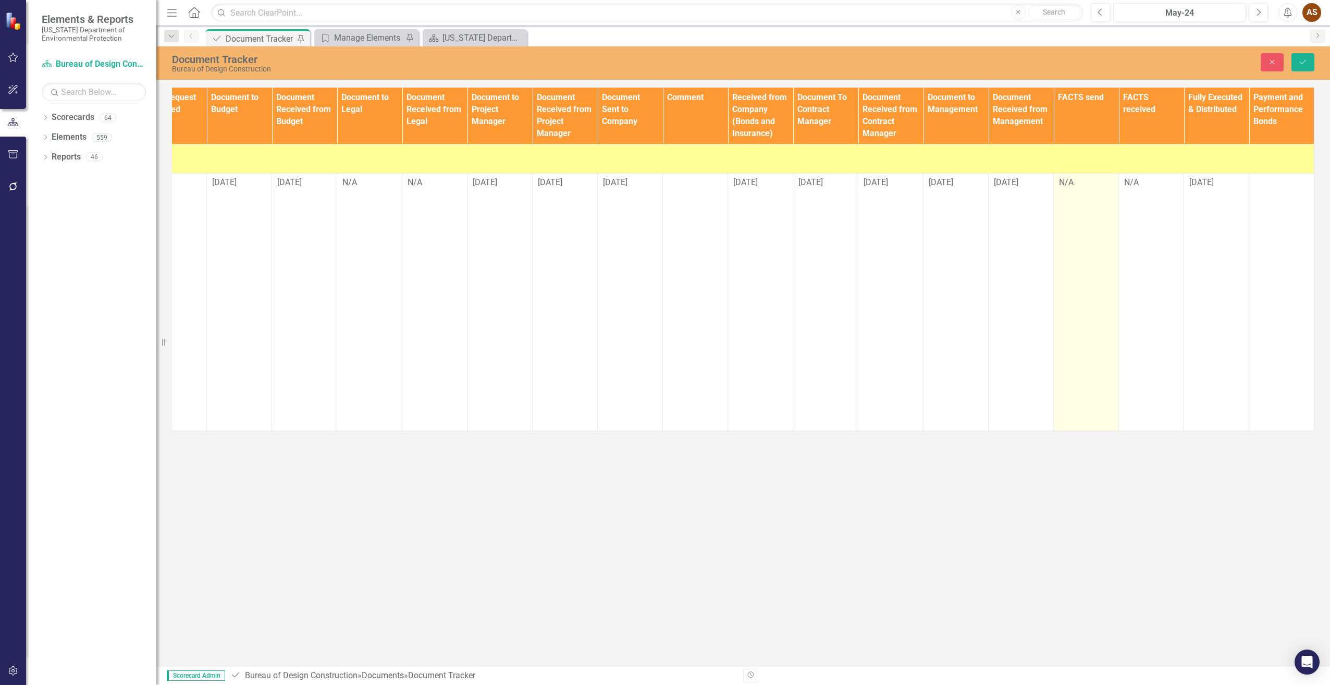
click at [1075, 189] on div "N/A" at bounding box center [1086, 183] width 54 height 13
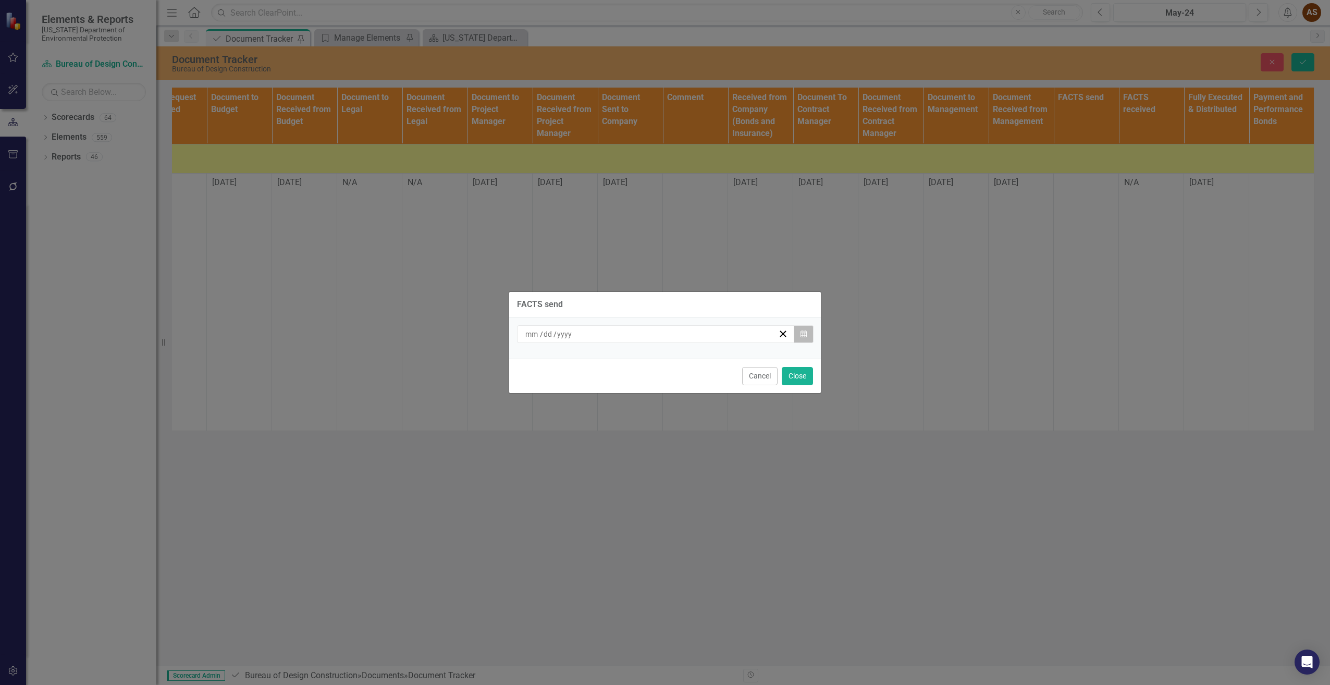
click at [802, 337] on icon "Calendar" at bounding box center [804, 333] width 6 height 7
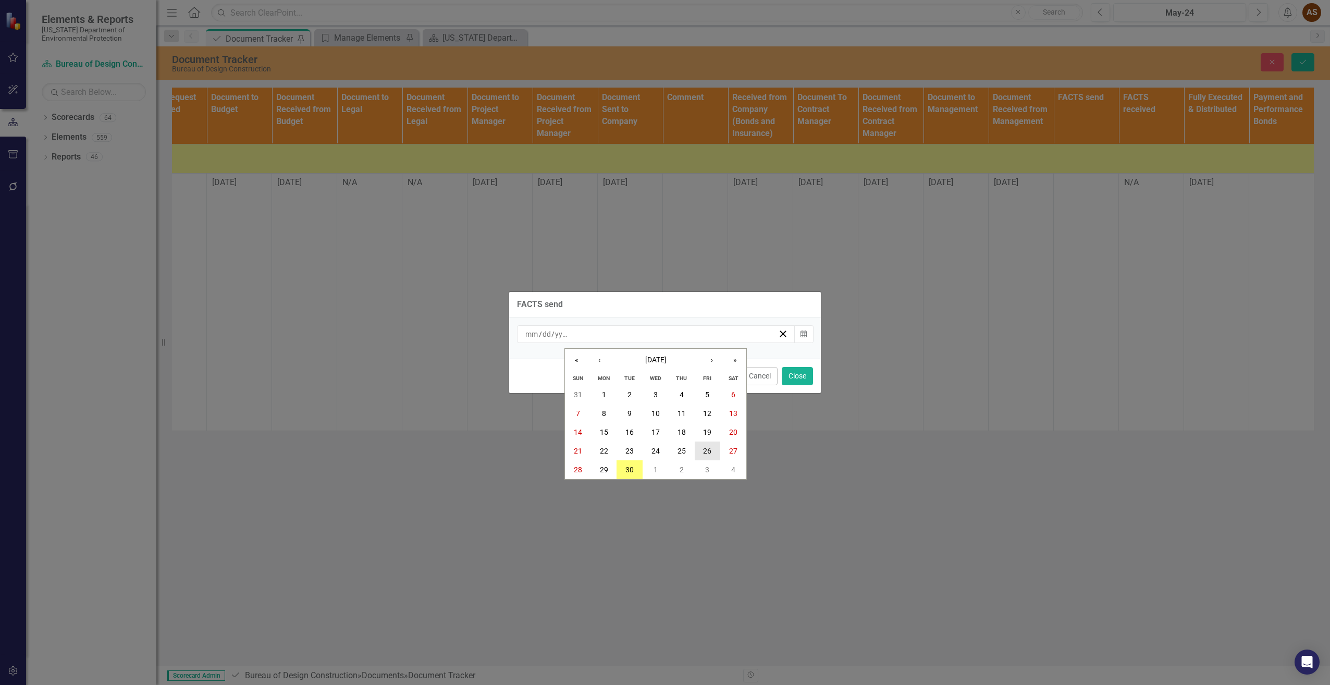
click at [709, 451] on abbr "26" at bounding box center [707, 451] width 8 height 8
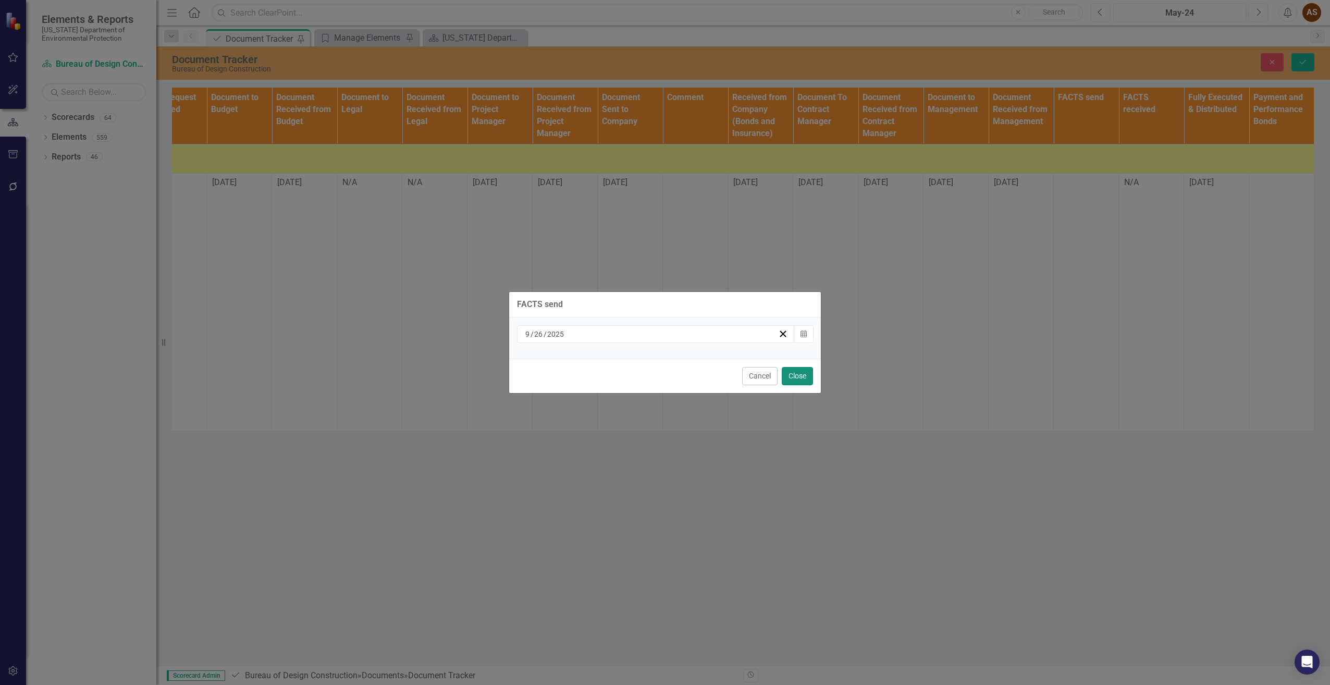
click at [800, 377] on button "Close" at bounding box center [797, 376] width 31 height 18
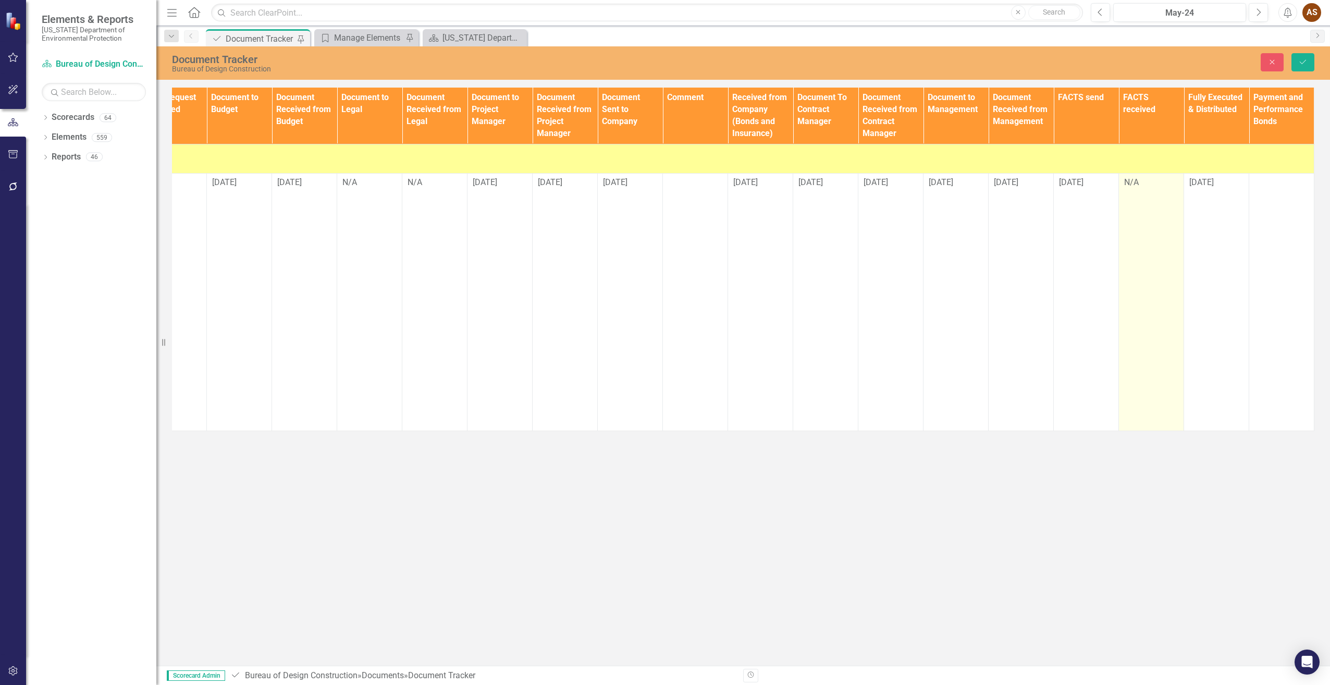
click at [1153, 185] on div "N/A" at bounding box center [1151, 183] width 54 height 12
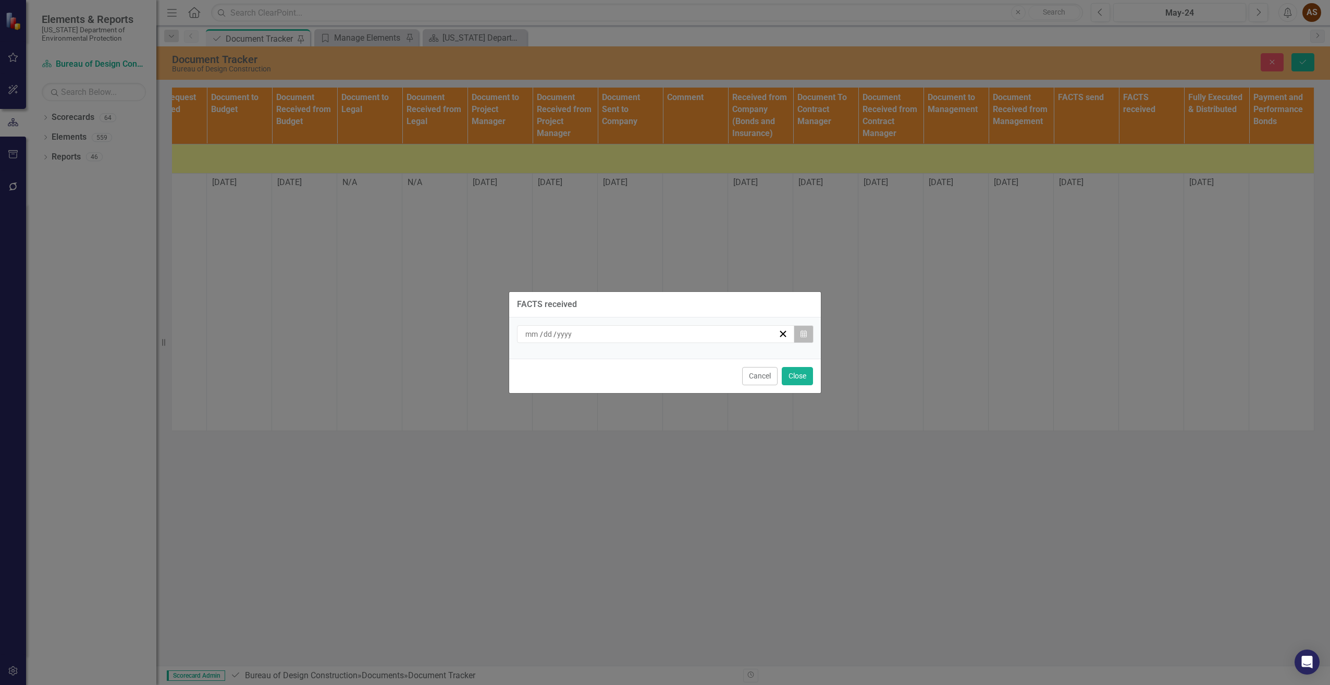
click at [808, 335] on button "Calendar" at bounding box center [804, 334] width 20 height 18
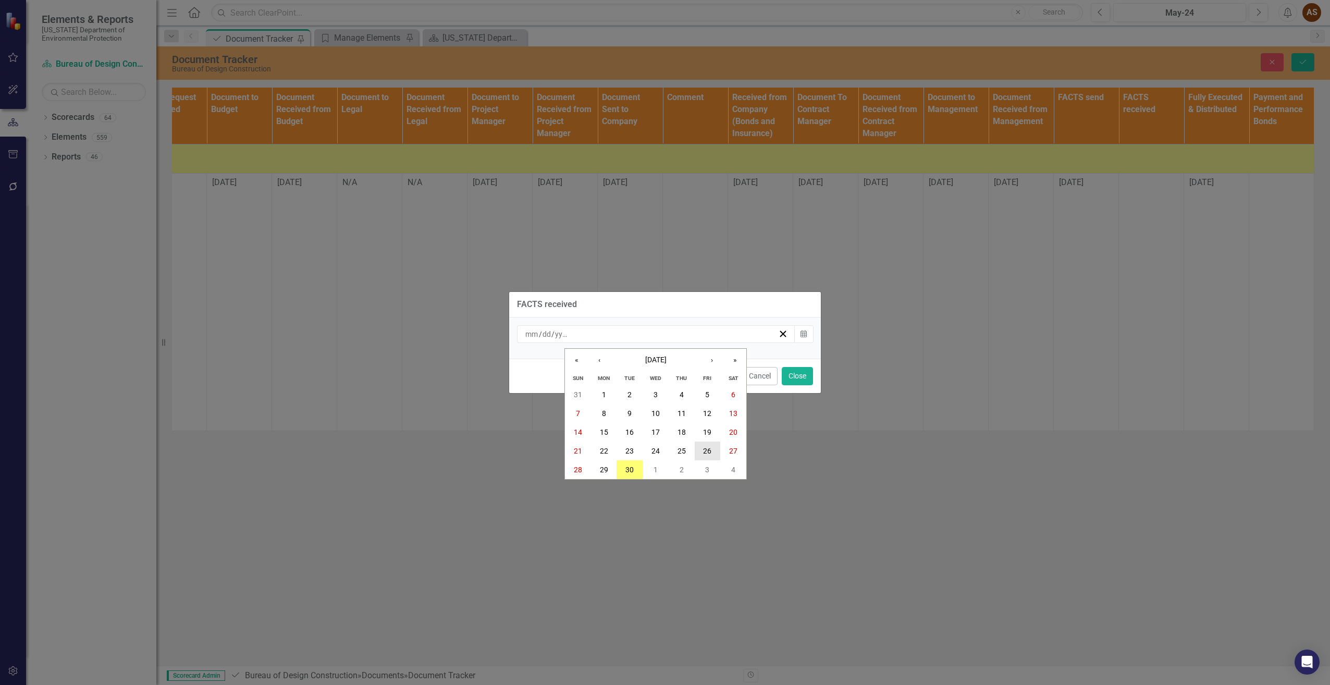
click at [703, 447] on abbr "26" at bounding box center [707, 451] width 8 height 8
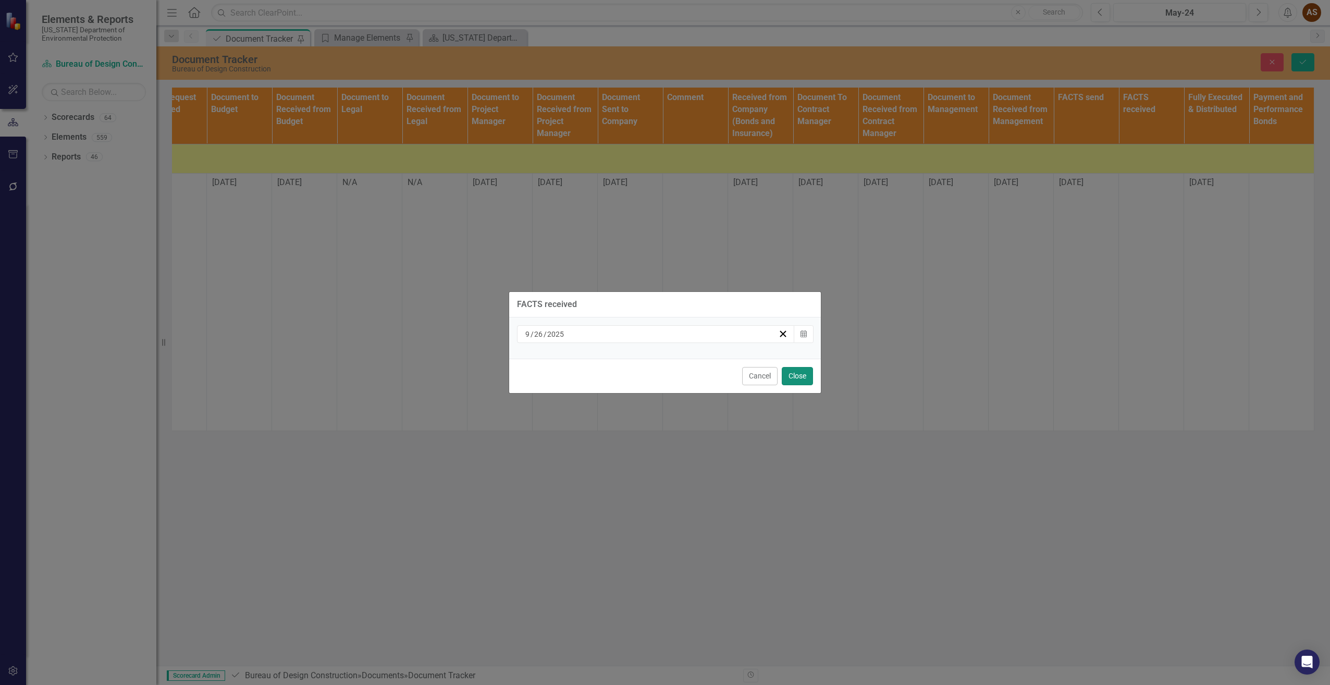
click at [795, 372] on button "Close" at bounding box center [797, 376] width 31 height 18
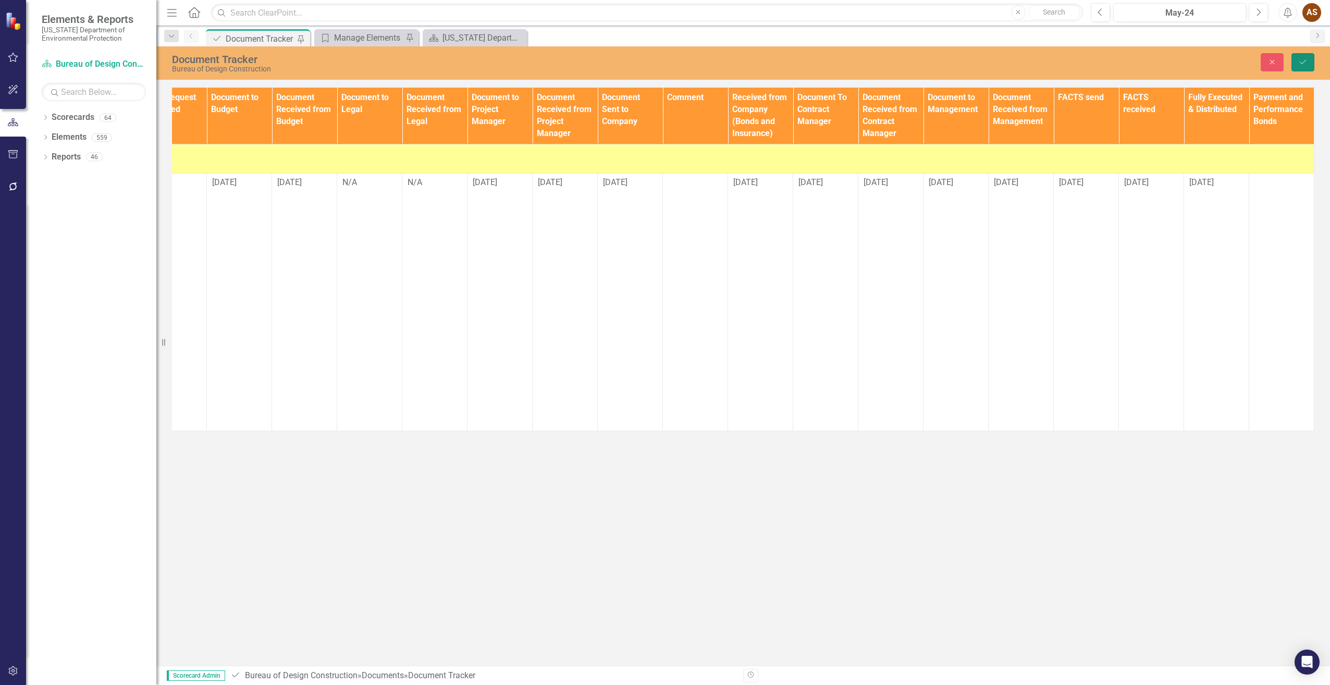
click at [1299, 63] on icon "Save" at bounding box center [1302, 61] width 9 height 7
